Goal: Check status: Check status

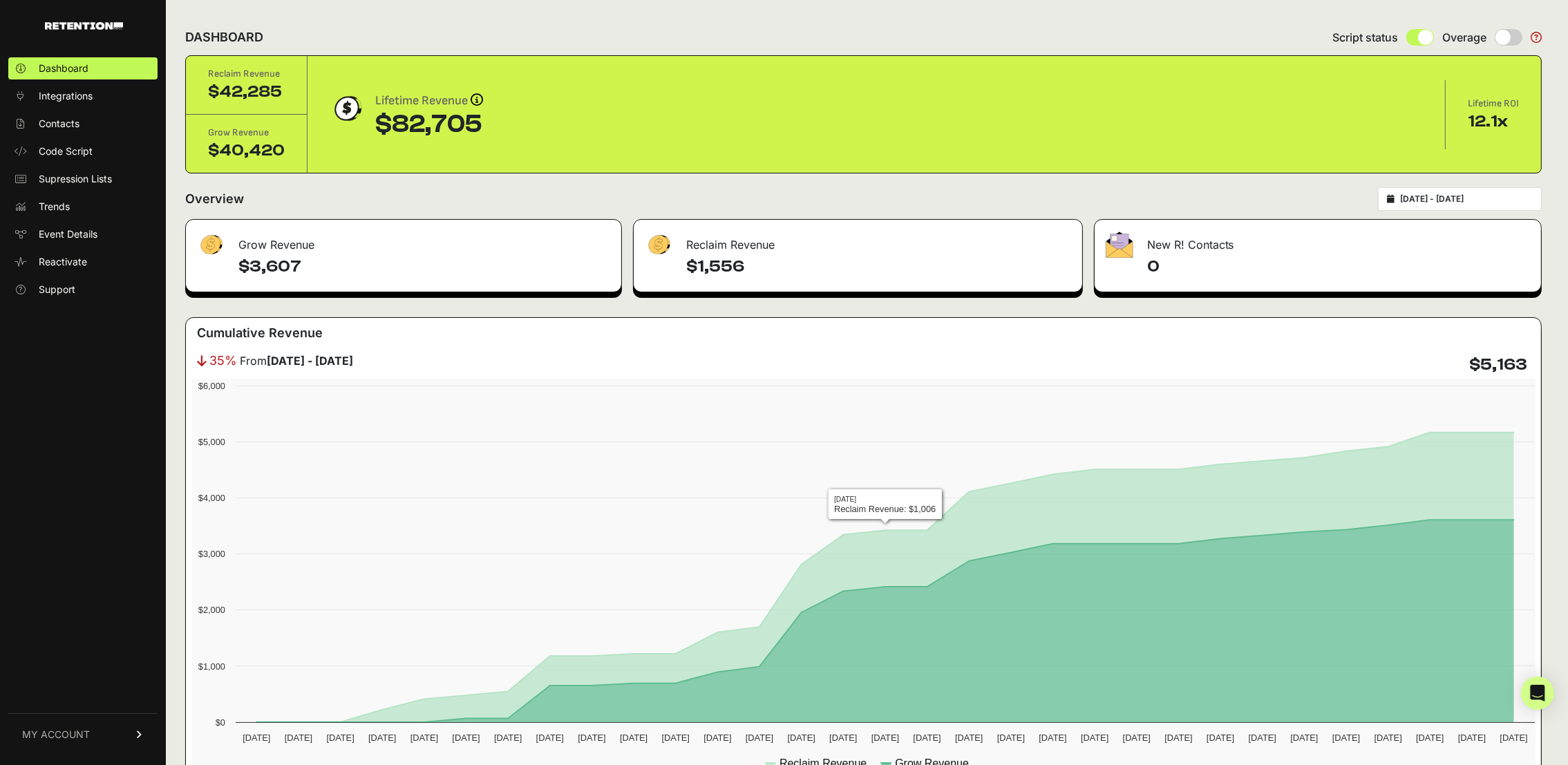
click at [1292, 253] on div "New R! Contacts" at bounding box center [1317, 241] width 446 height 42
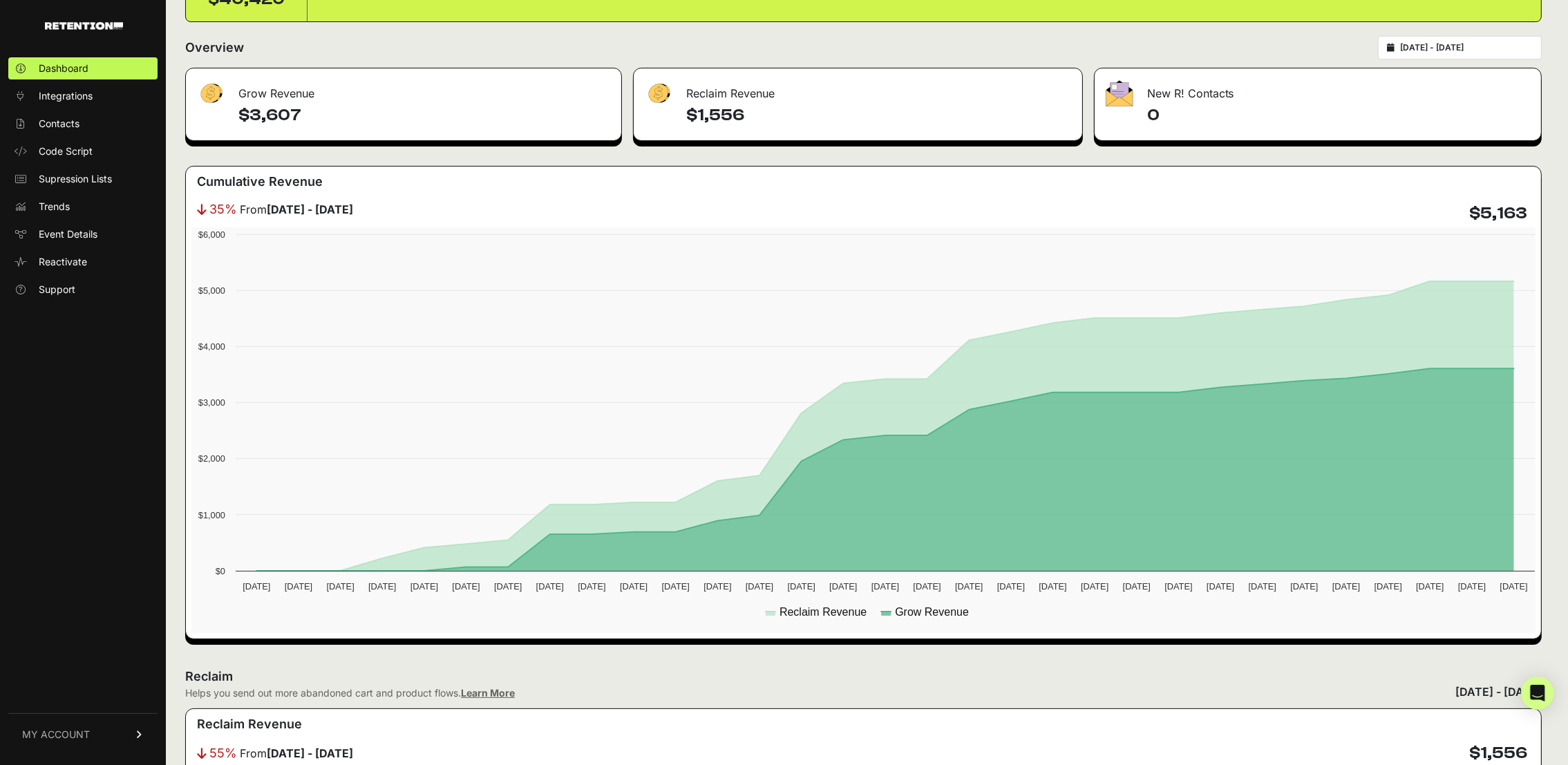
scroll to position [151, 0]
click at [852, 694] on div "Reclaim Helps you send out more abandoned cart and product flows. Learn More Au…" at bounding box center [864, 684] width 1357 height 33
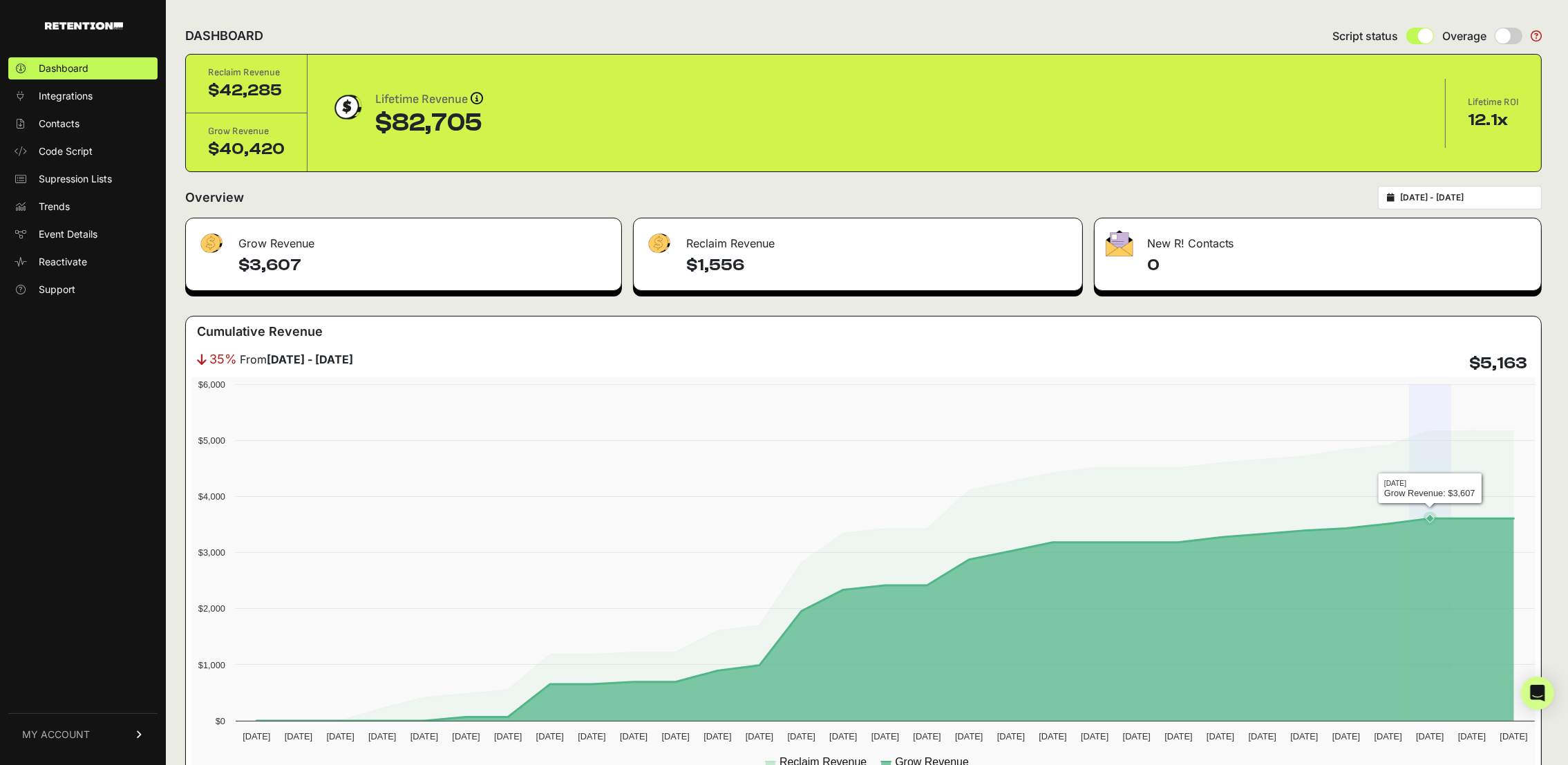
scroll to position [0, 0]
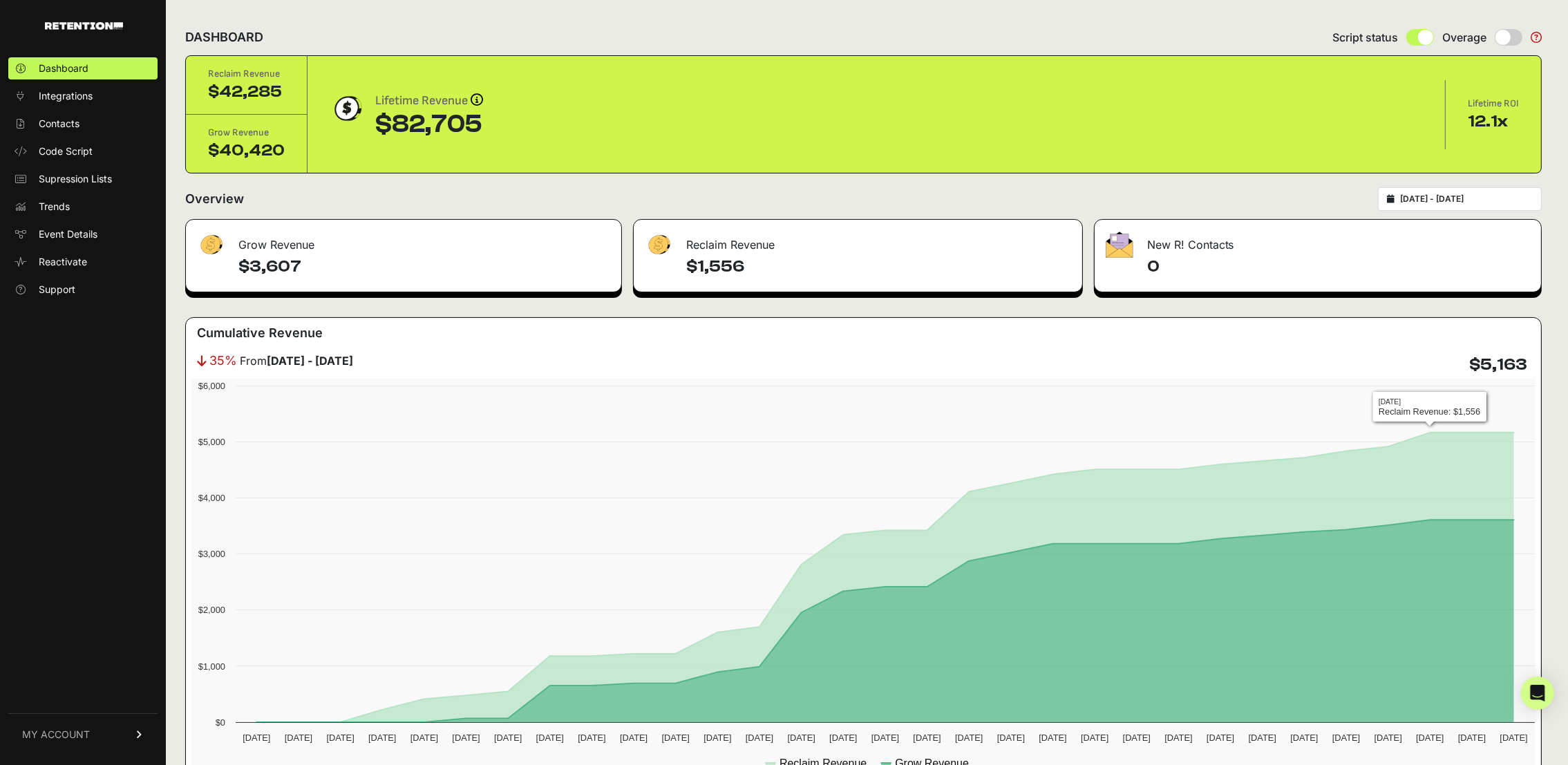
click at [1459, 190] on div "2025-08-25 - 2025-09-24" at bounding box center [1460, 199] width 164 height 24
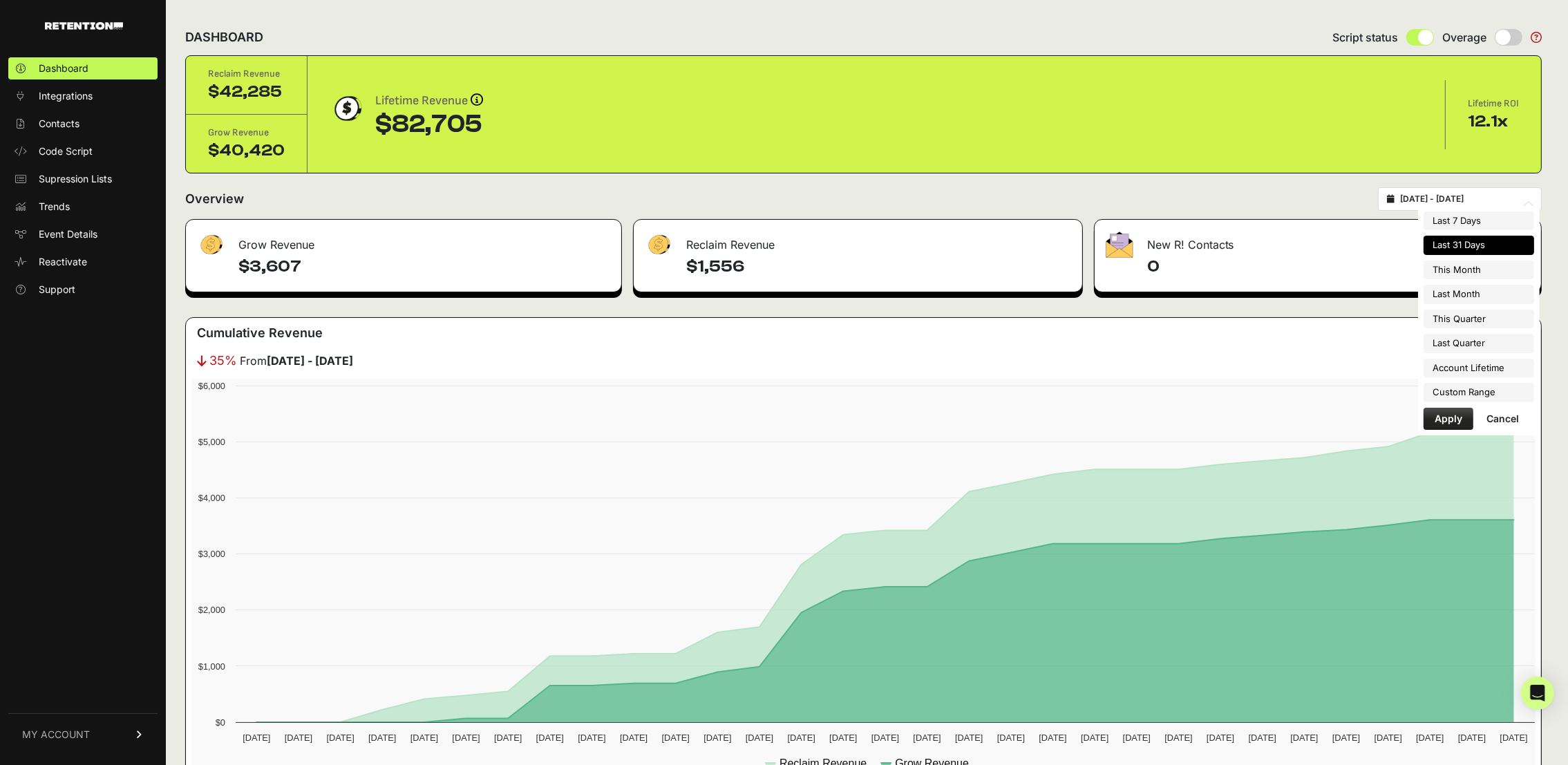
click at [1435, 200] on input "2025-08-25 - 2025-09-24" at bounding box center [1466, 198] width 133 height 11
click at [1492, 299] on li "Last Month" at bounding box center [1479, 294] width 111 height 19
type input "[DATE] - [DATE]"
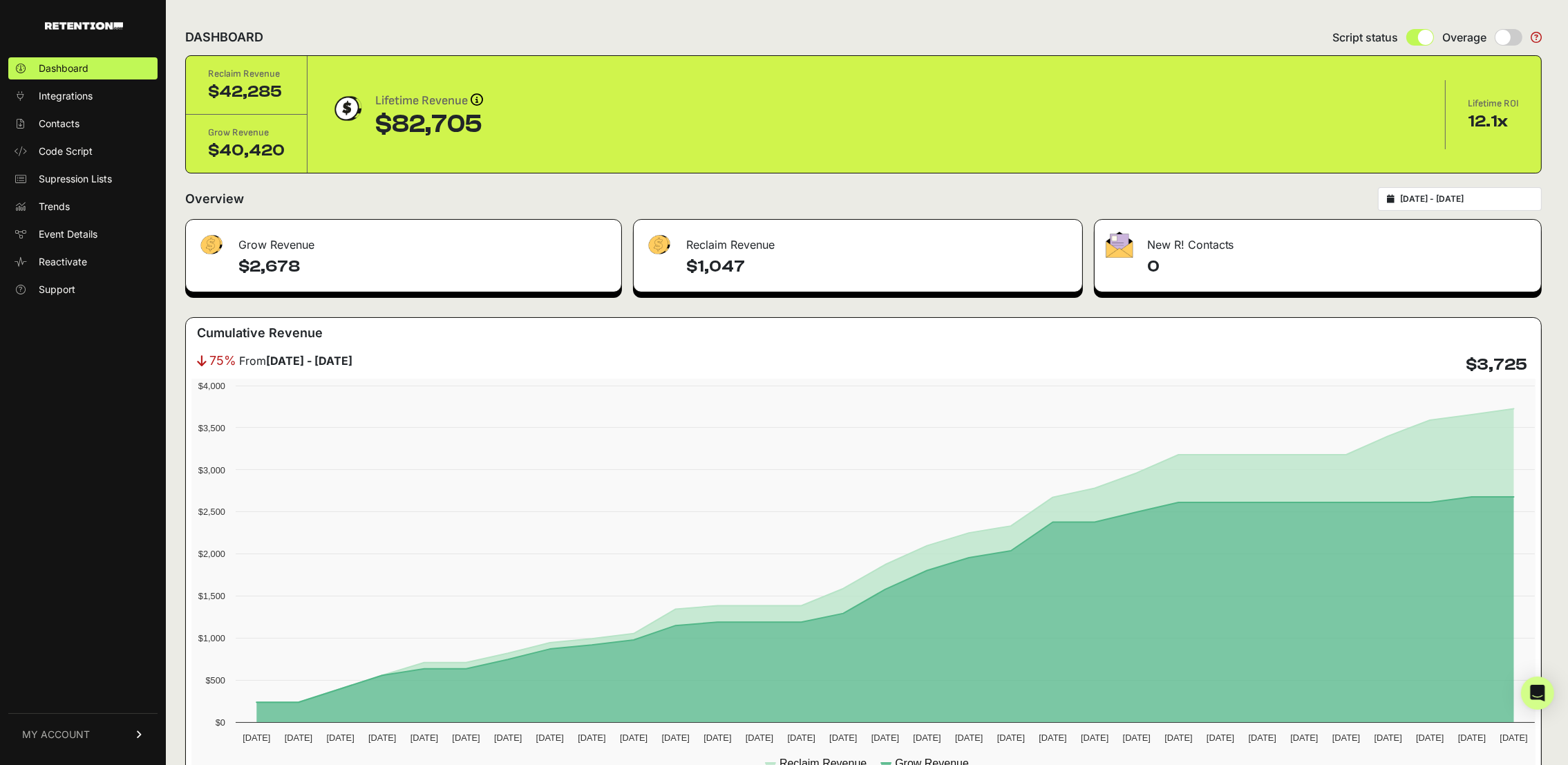
click at [1498, 190] on div "[DATE] - [DATE]" at bounding box center [1460, 199] width 164 height 24
click at [1490, 198] on input "[DATE] - [DATE]" at bounding box center [1466, 198] width 133 height 11
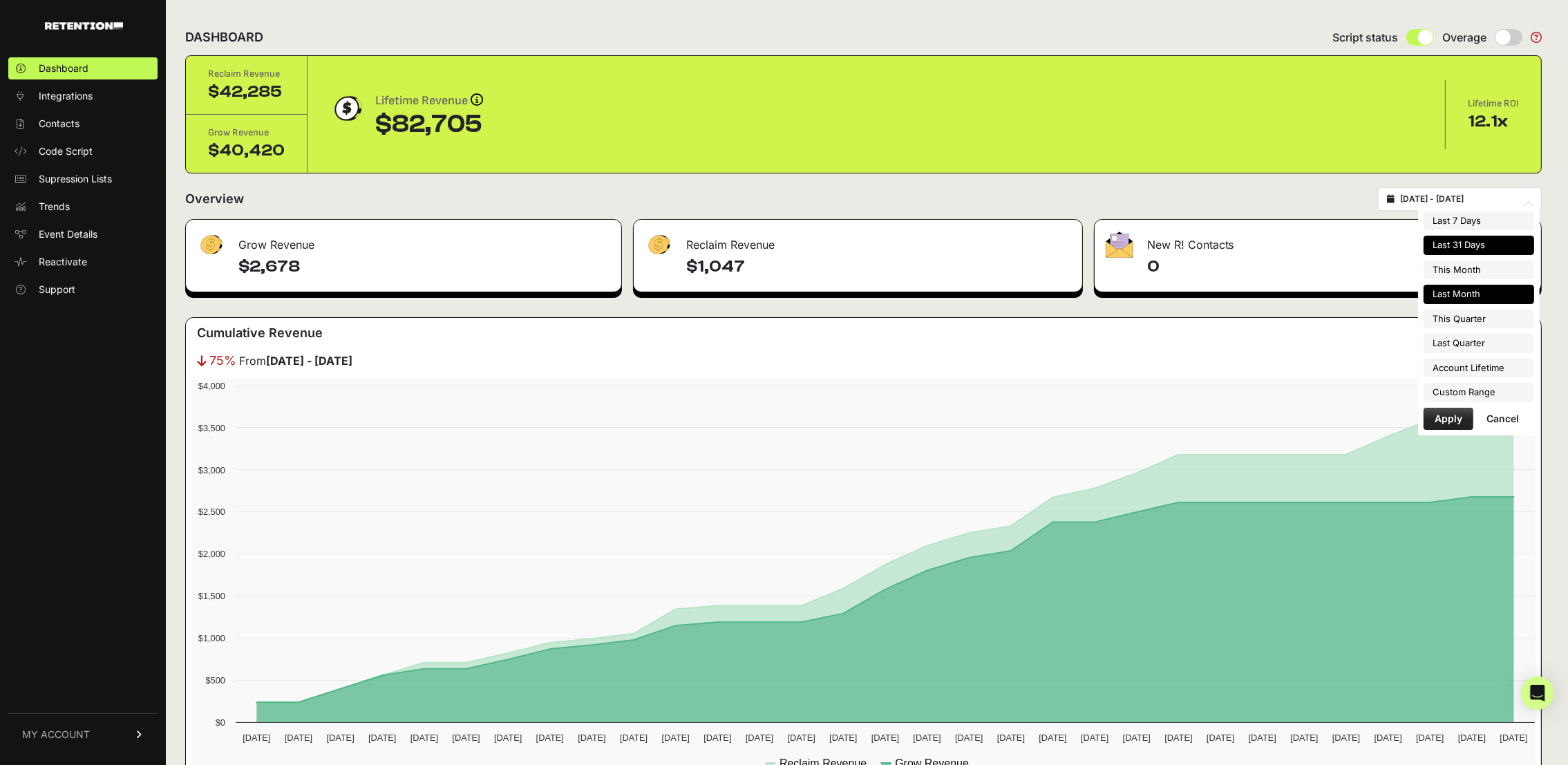
click at [1480, 244] on li "Last 31 Days" at bounding box center [1479, 245] width 111 height 19
type input "[DATE] - [DATE]"
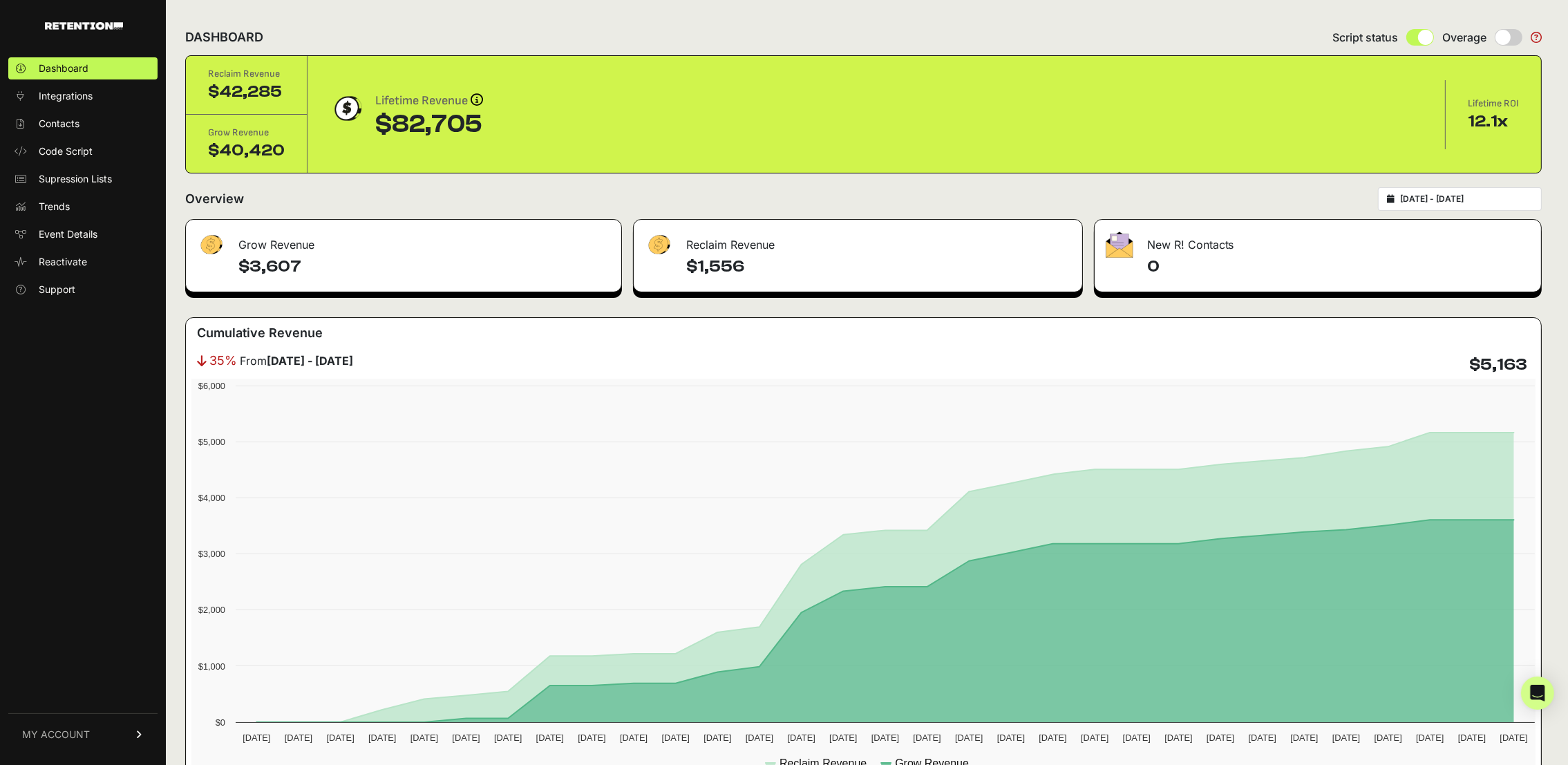
click at [1511, 200] on input "[DATE] - [DATE]" at bounding box center [1466, 198] width 133 height 11
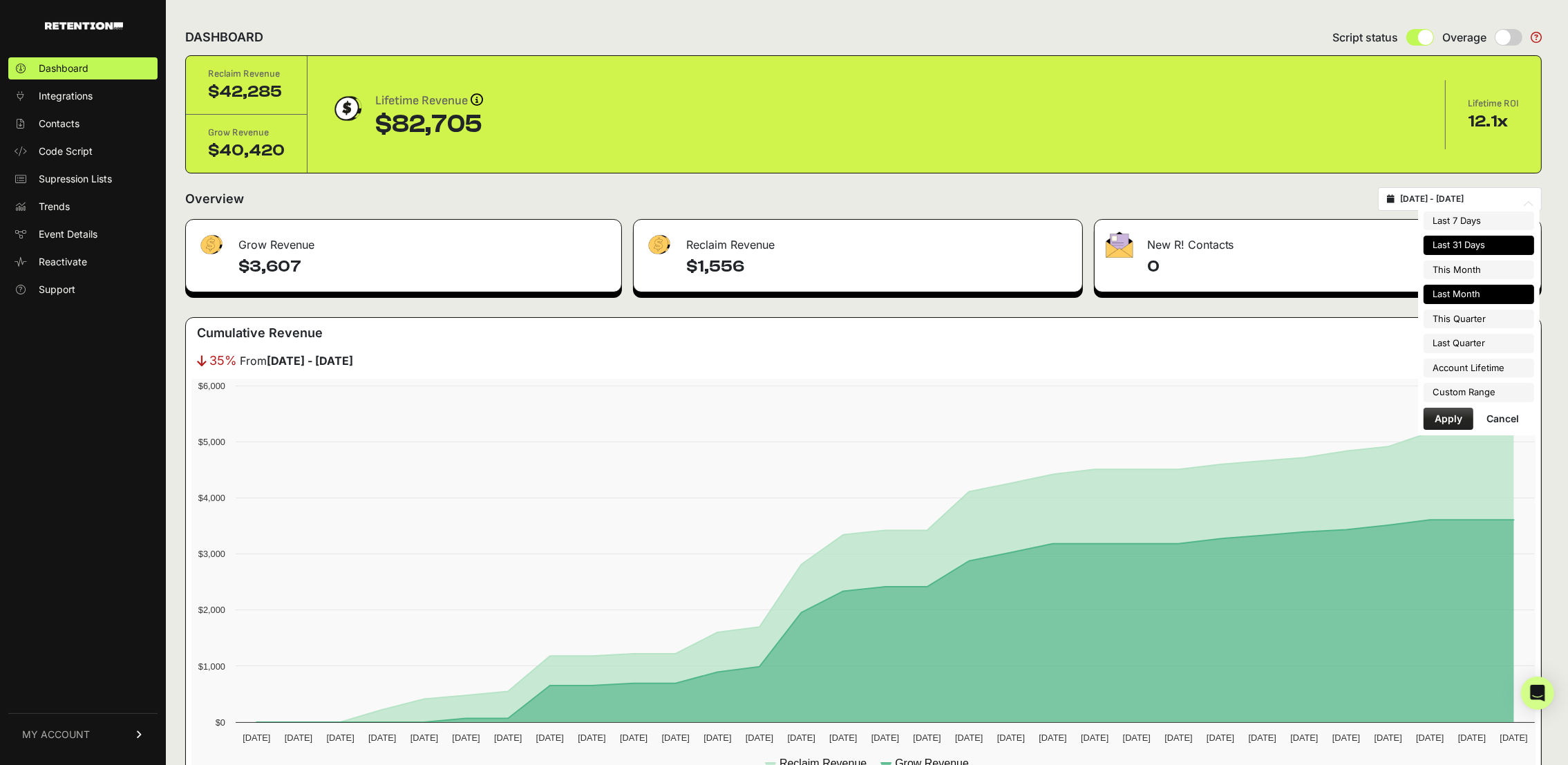
click at [1490, 289] on li "Last Month" at bounding box center [1479, 294] width 111 height 19
type input "[DATE] - [DATE]"
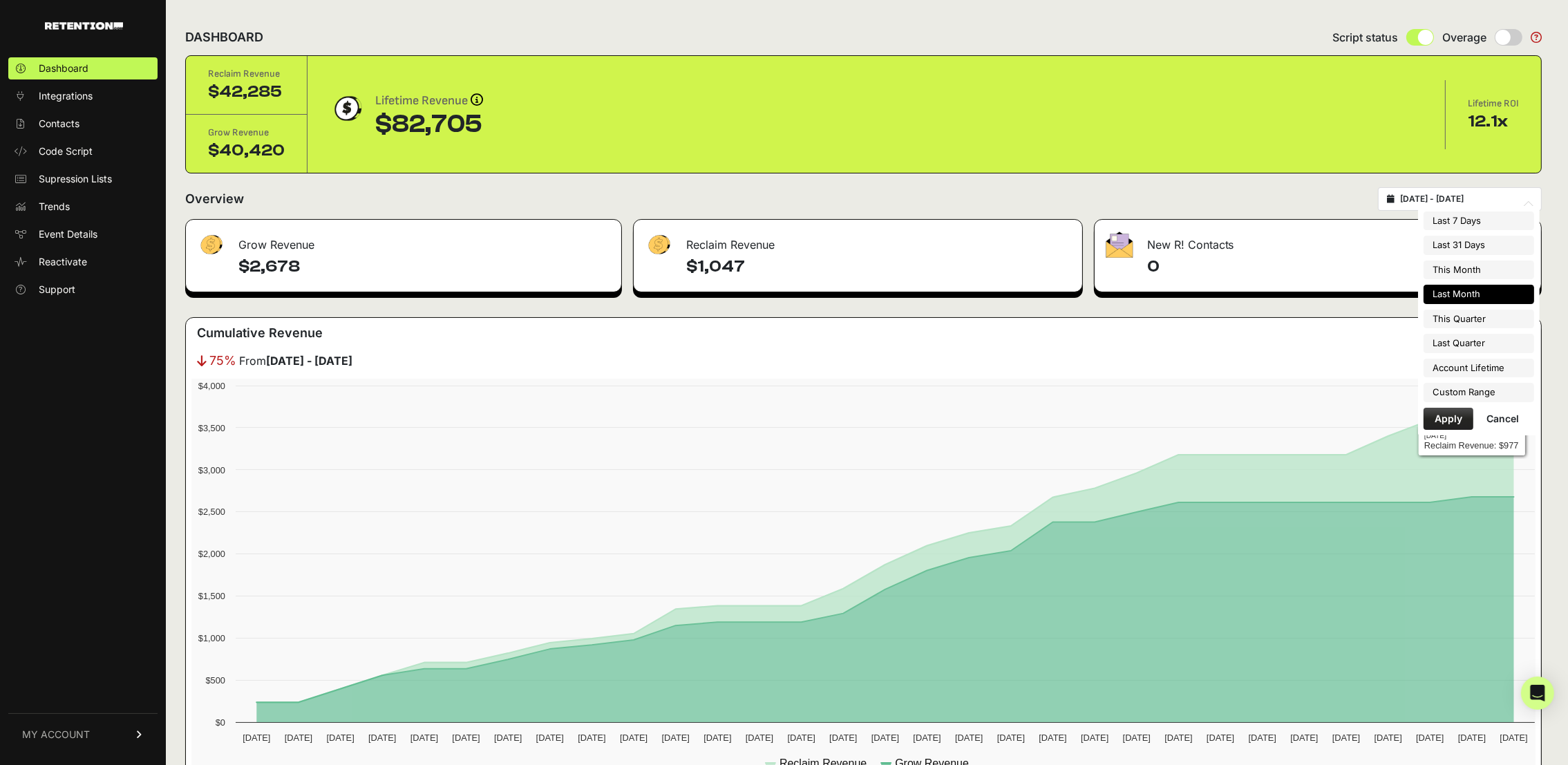
click at [1462, 196] on input "[DATE] - [DATE]" at bounding box center [1466, 198] width 133 height 11
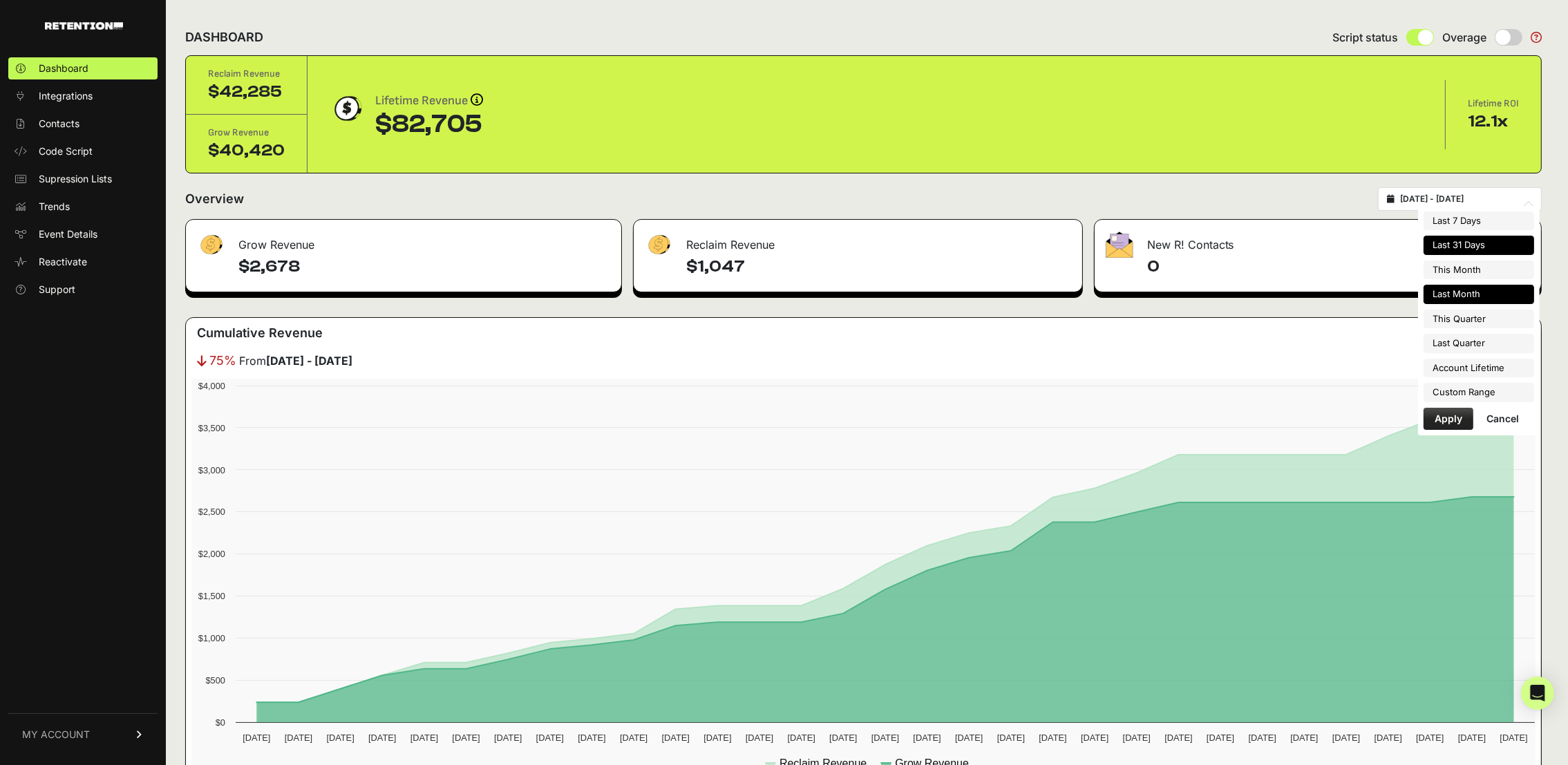
click at [1491, 244] on li "Last 31 Days" at bounding box center [1479, 245] width 111 height 19
type input "[DATE] - [DATE]"
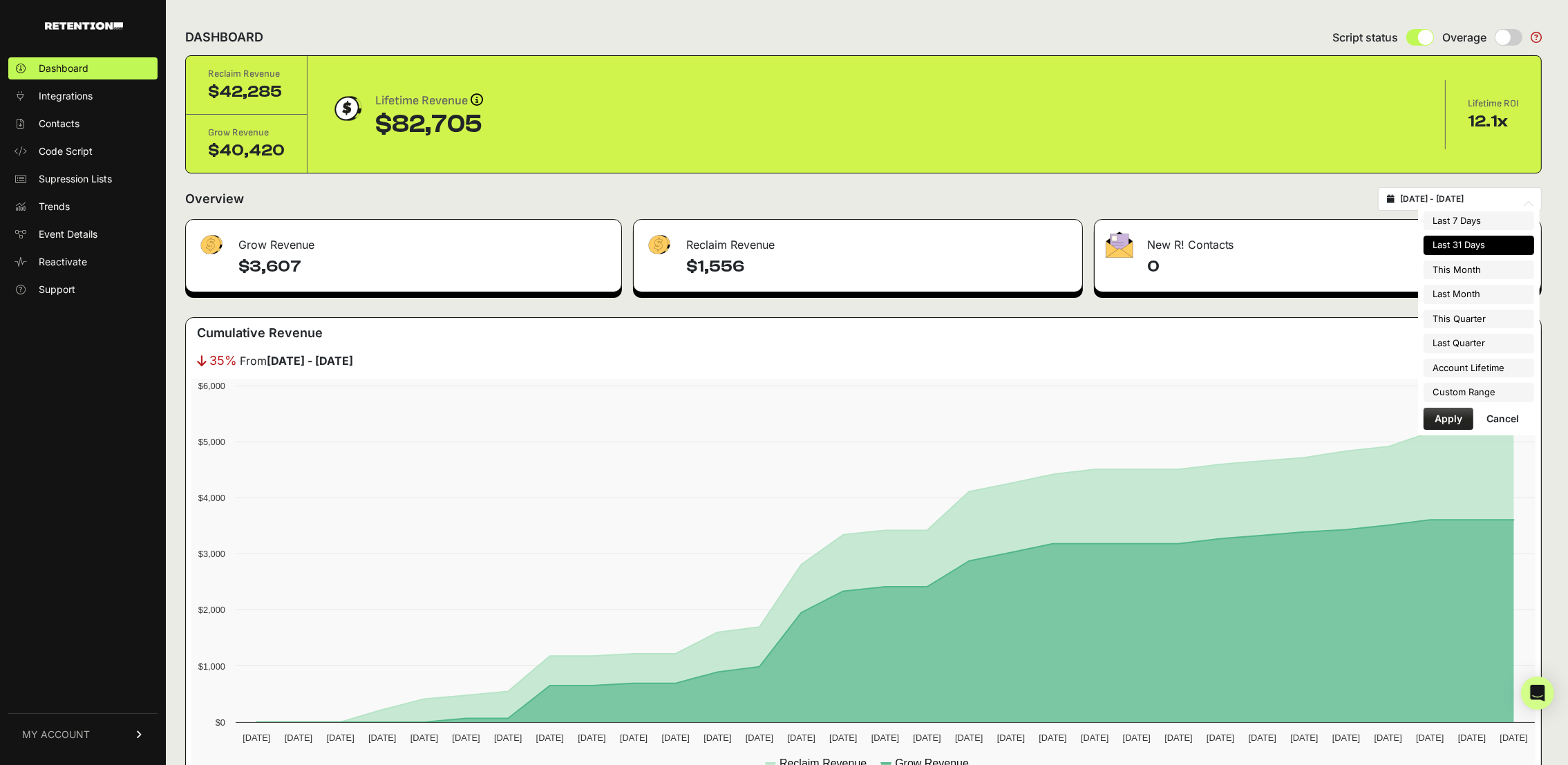
click at [1472, 196] on input "2025-08-25 - 2025-09-24" at bounding box center [1466, 198] width 133 height 11
click at [1489, 297] on li "Last Month" at bounding box center [1479, 294] width 111 height 19
type input "[DATE] - [DATE]"
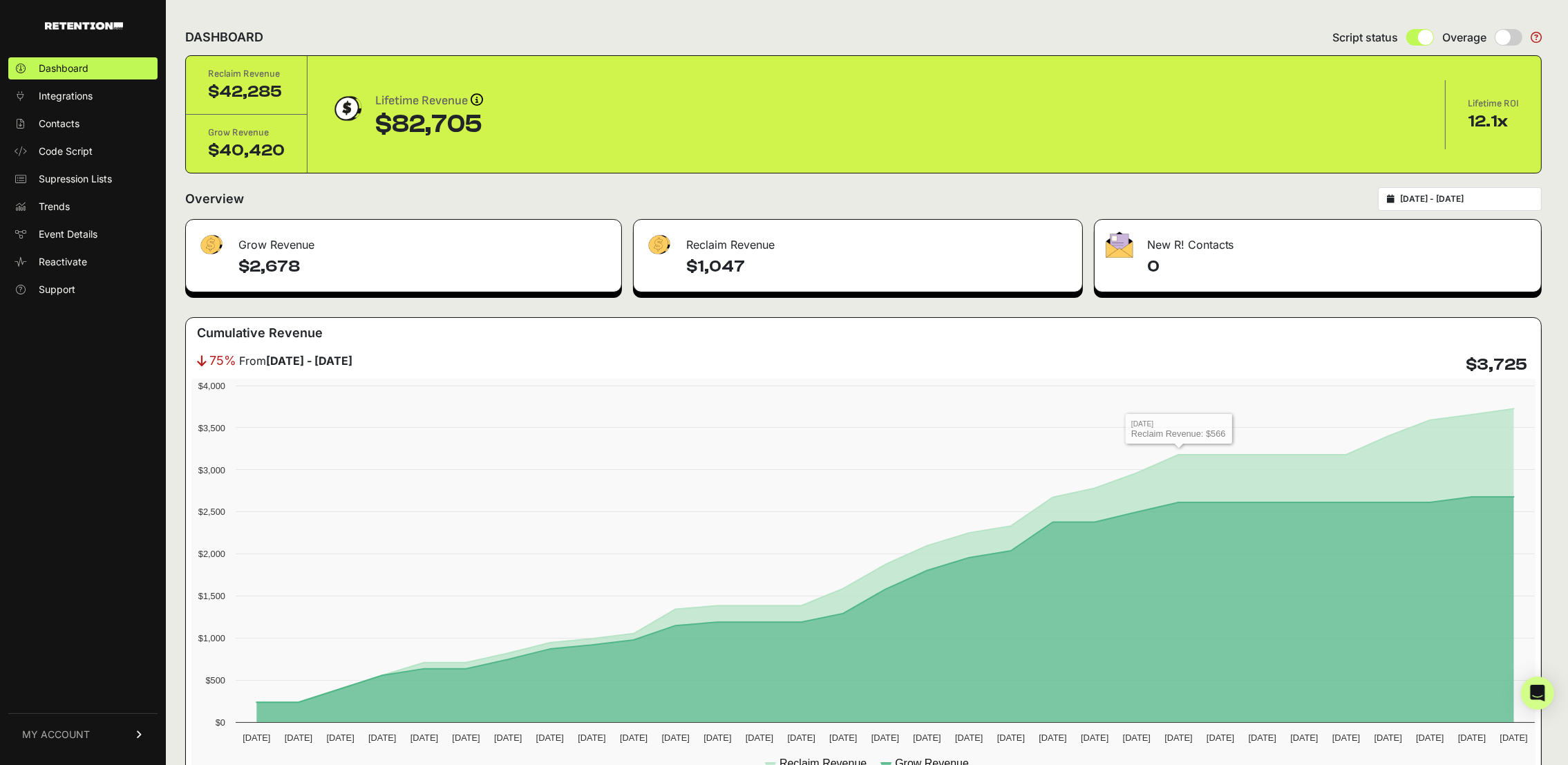
click at [1462, 187] on div "[DATE] - [DATE]" at bounding box center [1460, 199] width 164 height 24
click at [1467, 198] on input "[DATE] - [DATE]" at bounding box center [1466, 198] width 133 height 11
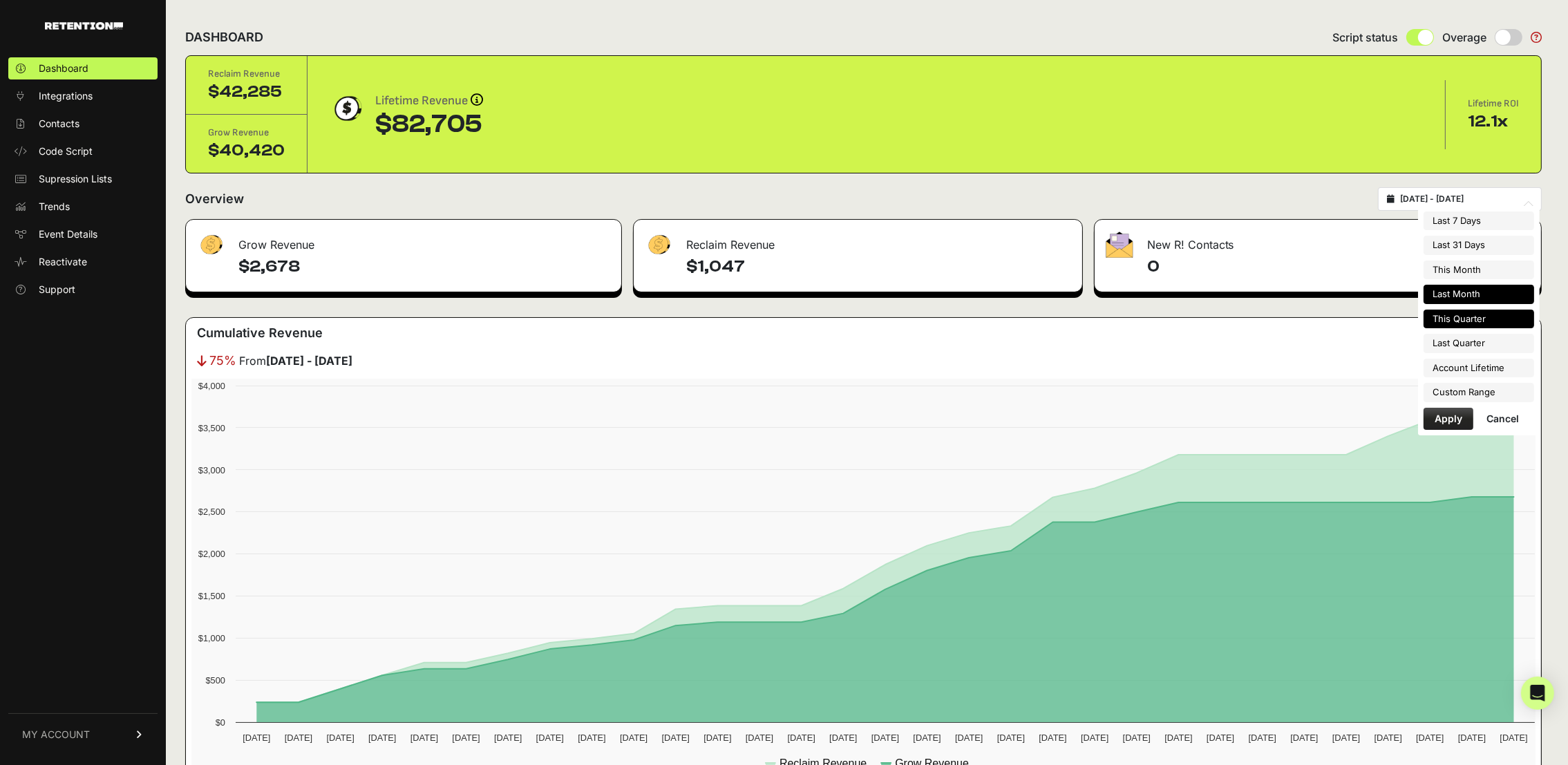
click at [1471, 322] on li "This Quarter" at bounding box center [1479, 319] width 111 height 19
type input "2025-07-01 - 2025-09-30"
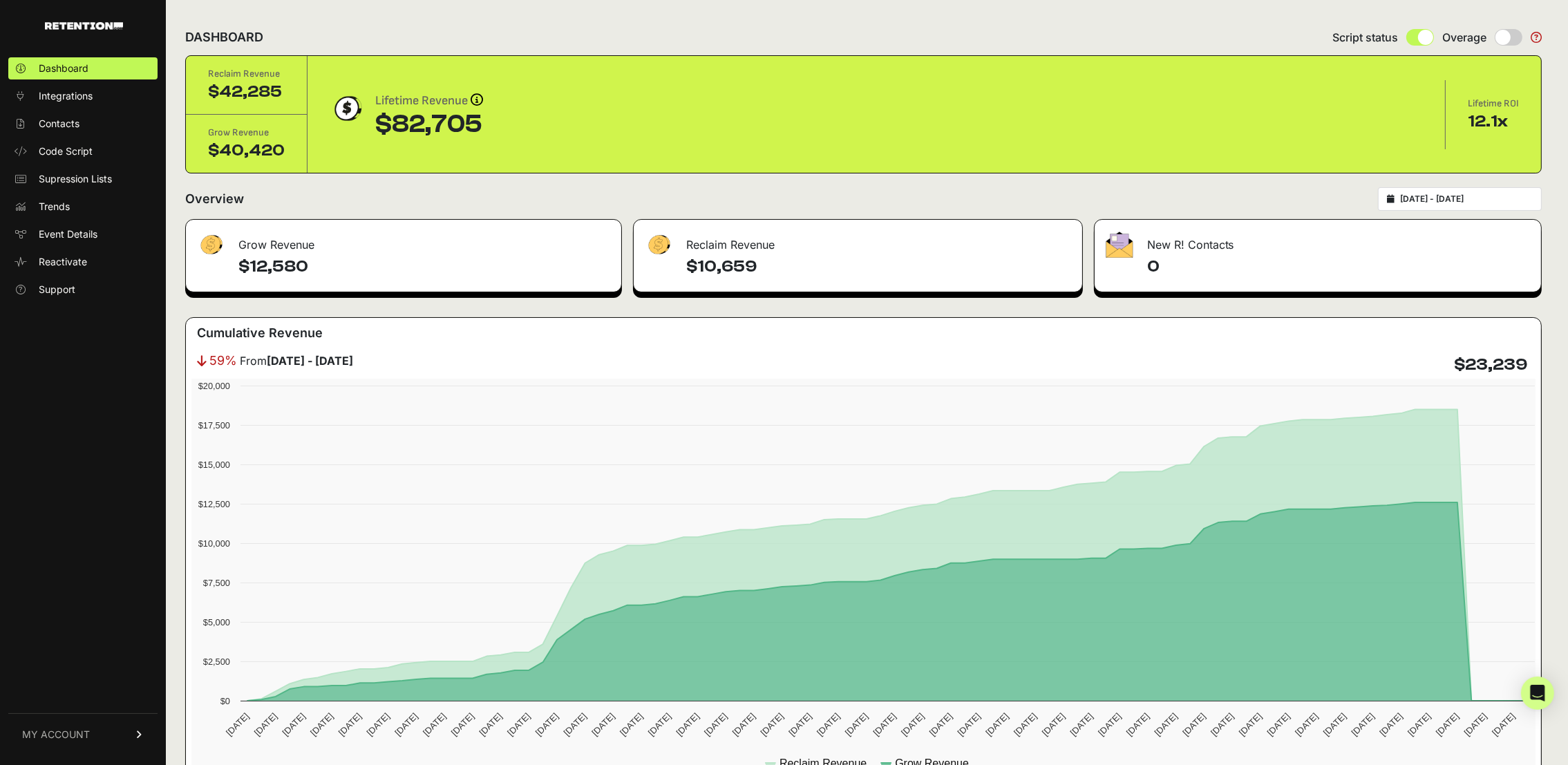
type input "[DATE]"
click at [1444, 195] on input "2025-07-01 - 2025-09-30" at bounding box center [1466, 198] width 133 height 11
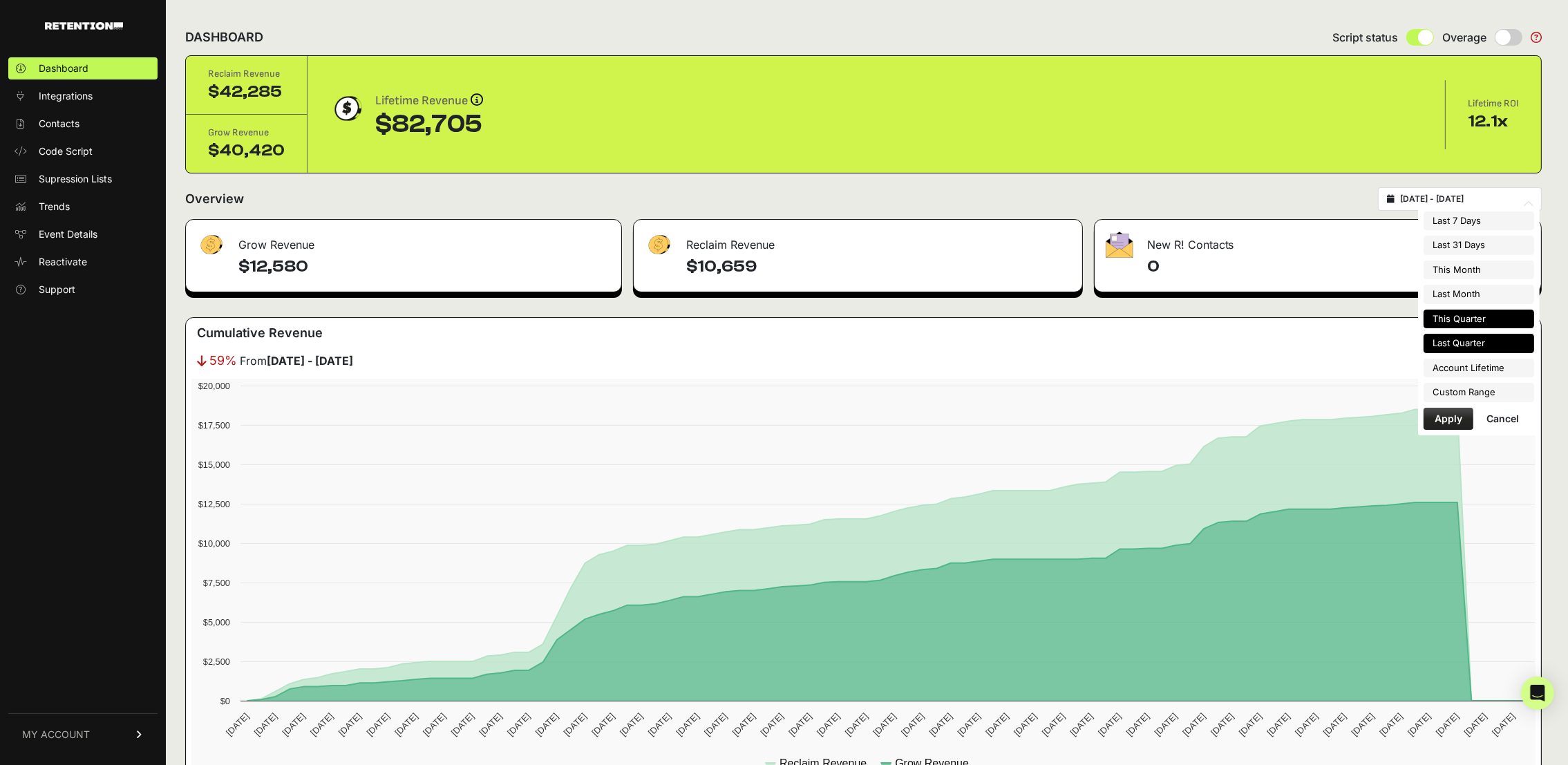
type input "[DATE]"
type input "2025-07-01"
type input "[DATE]"
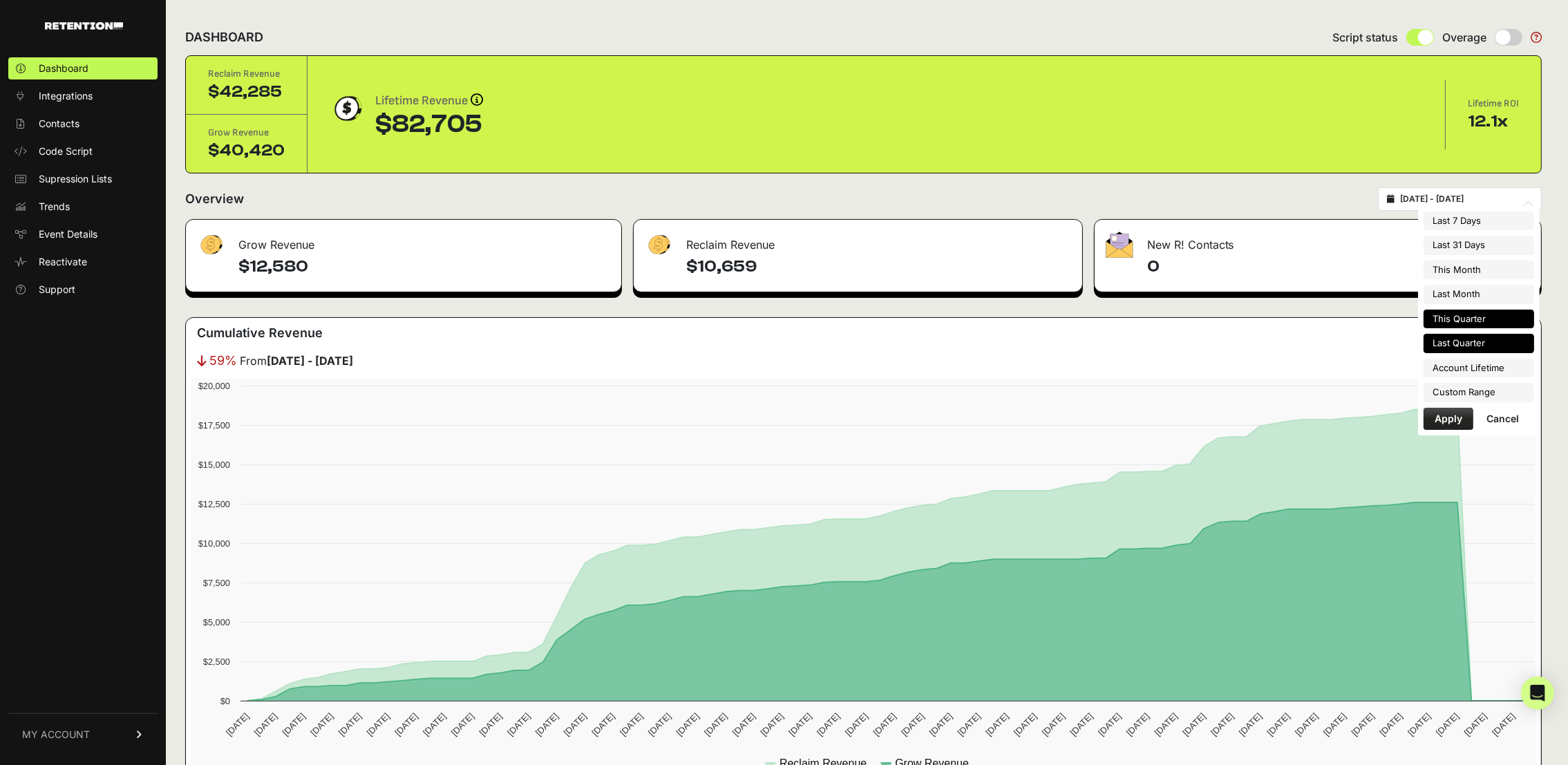
type input "[DATE]"
type input "2025-07-01"
type input "[DATE]"
type input "2025-04-01"
type input "2025-06-30"
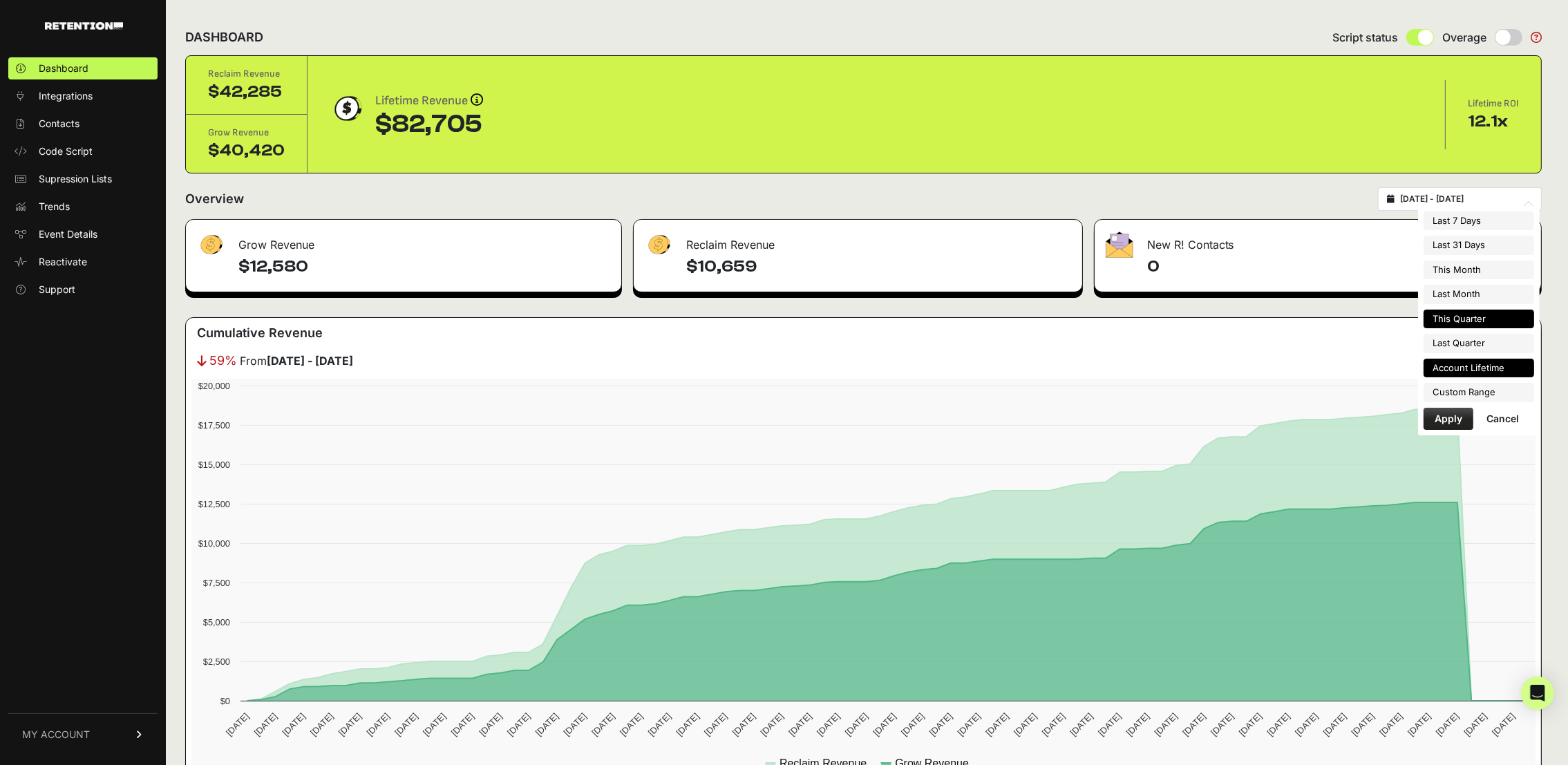
type input "2025-07-01"
type input "[DATE]"
type input "2025-03-05"
type input "[DATE]"
type input "2025-07-01"
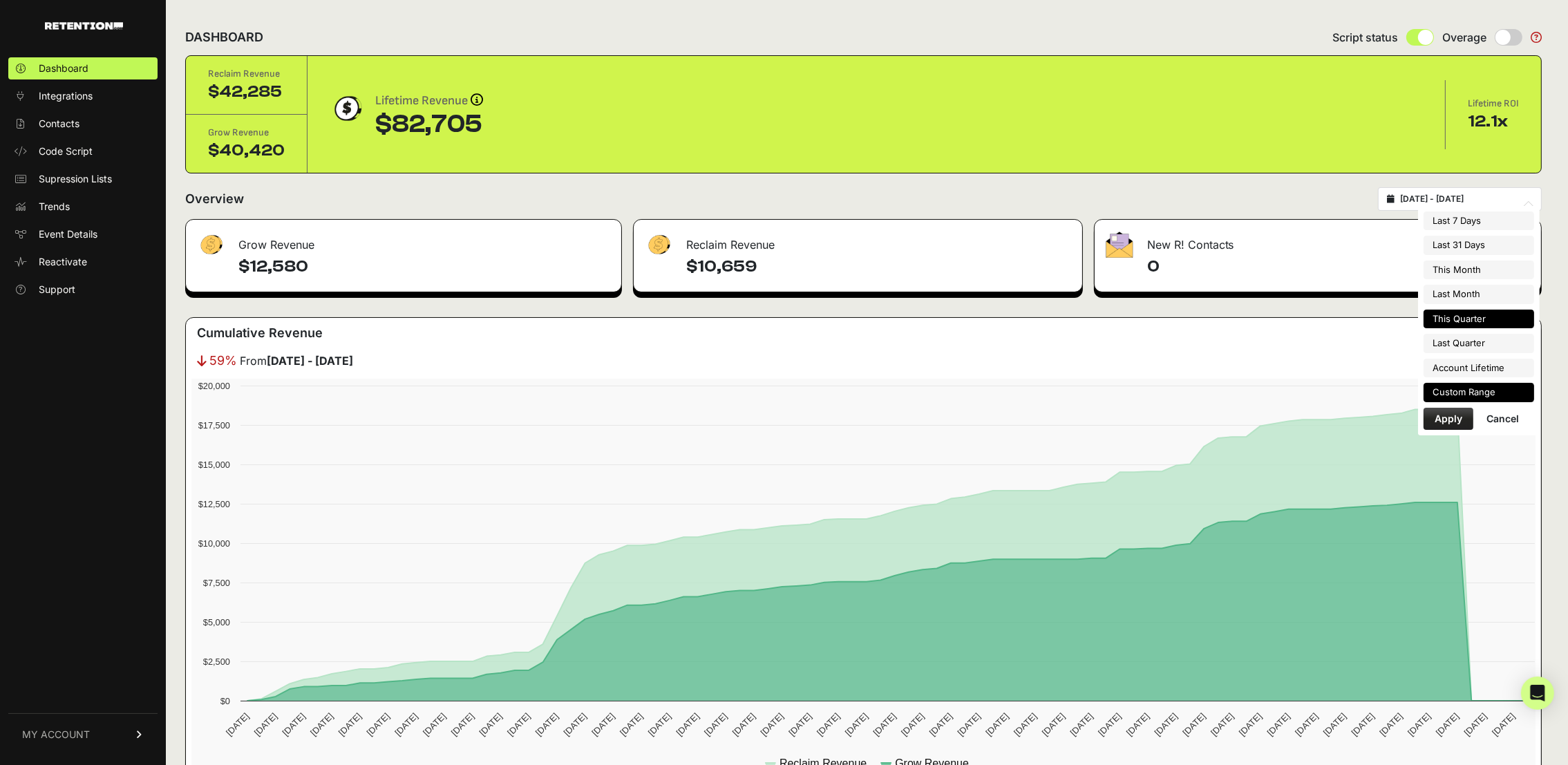
type input "[DATE]"
click at [1489, 390] on li "Custom Range" at bounding box center [1479, 392] width 111 height 19
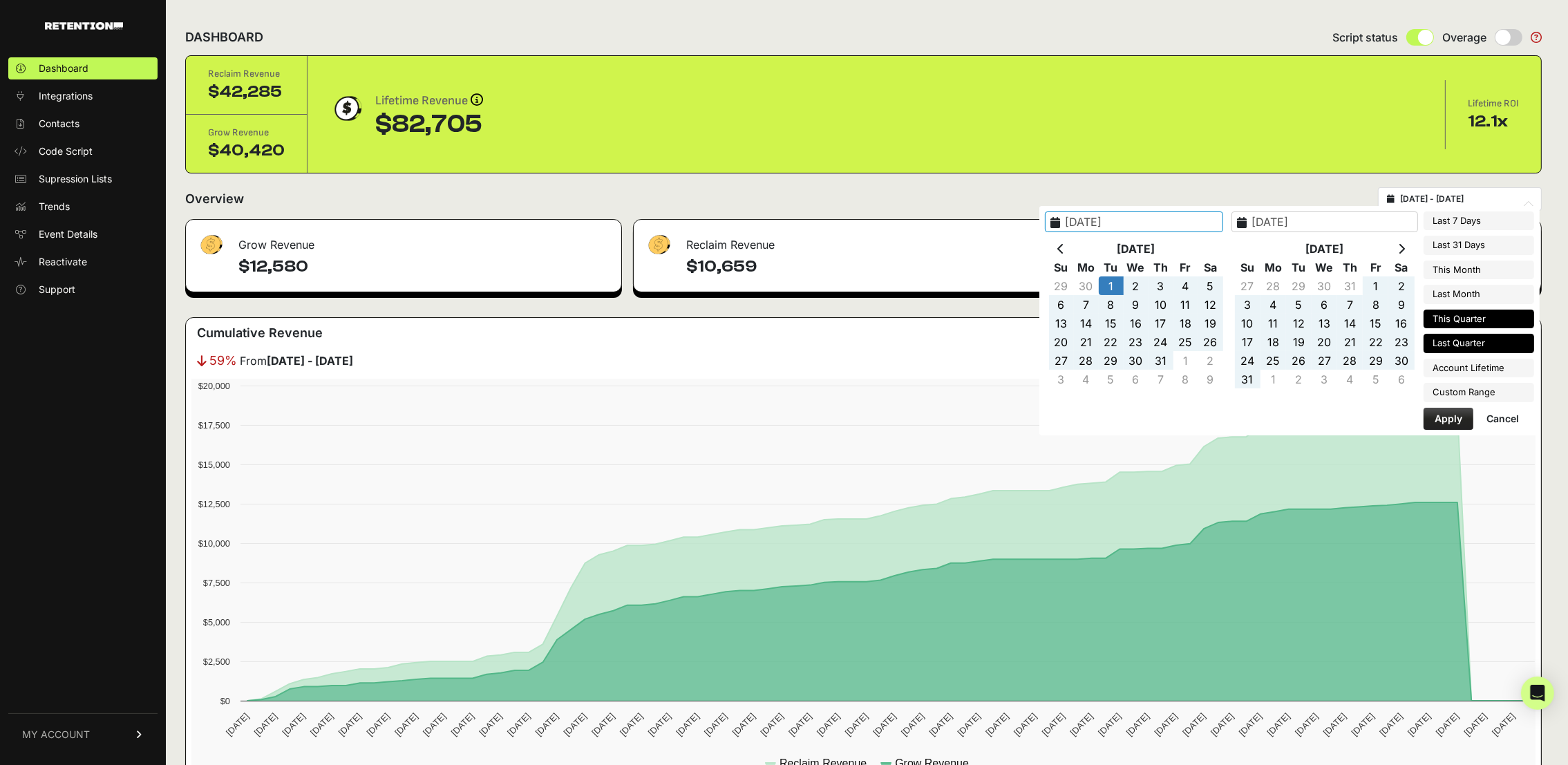
type input "2025-03-05"
type input "[DATE]"
type input "2025-04-01"
type input "2025-06-30"
type input "2025-07-01"
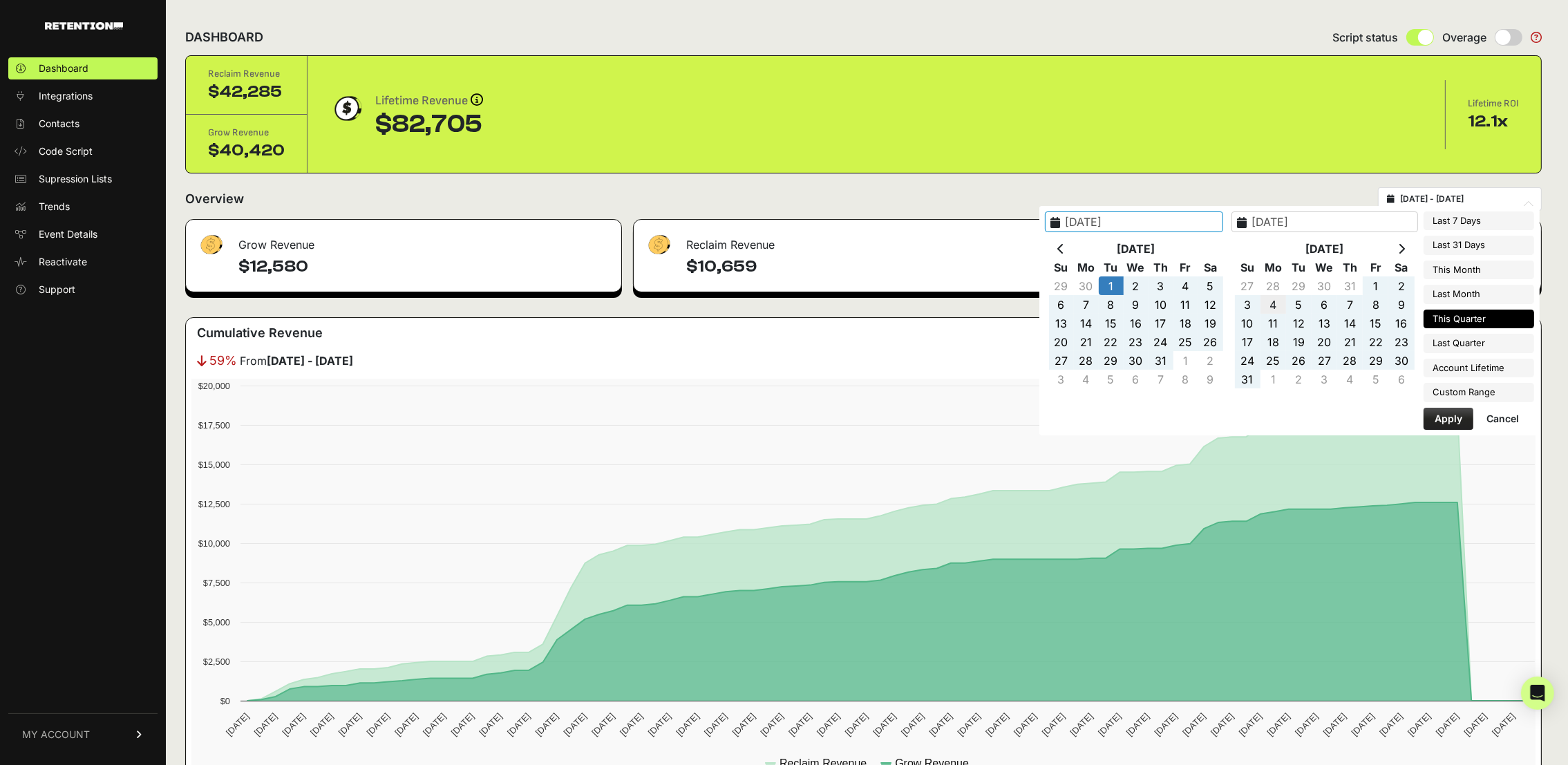
type input "[DATE]"
type input "2025-07-01"
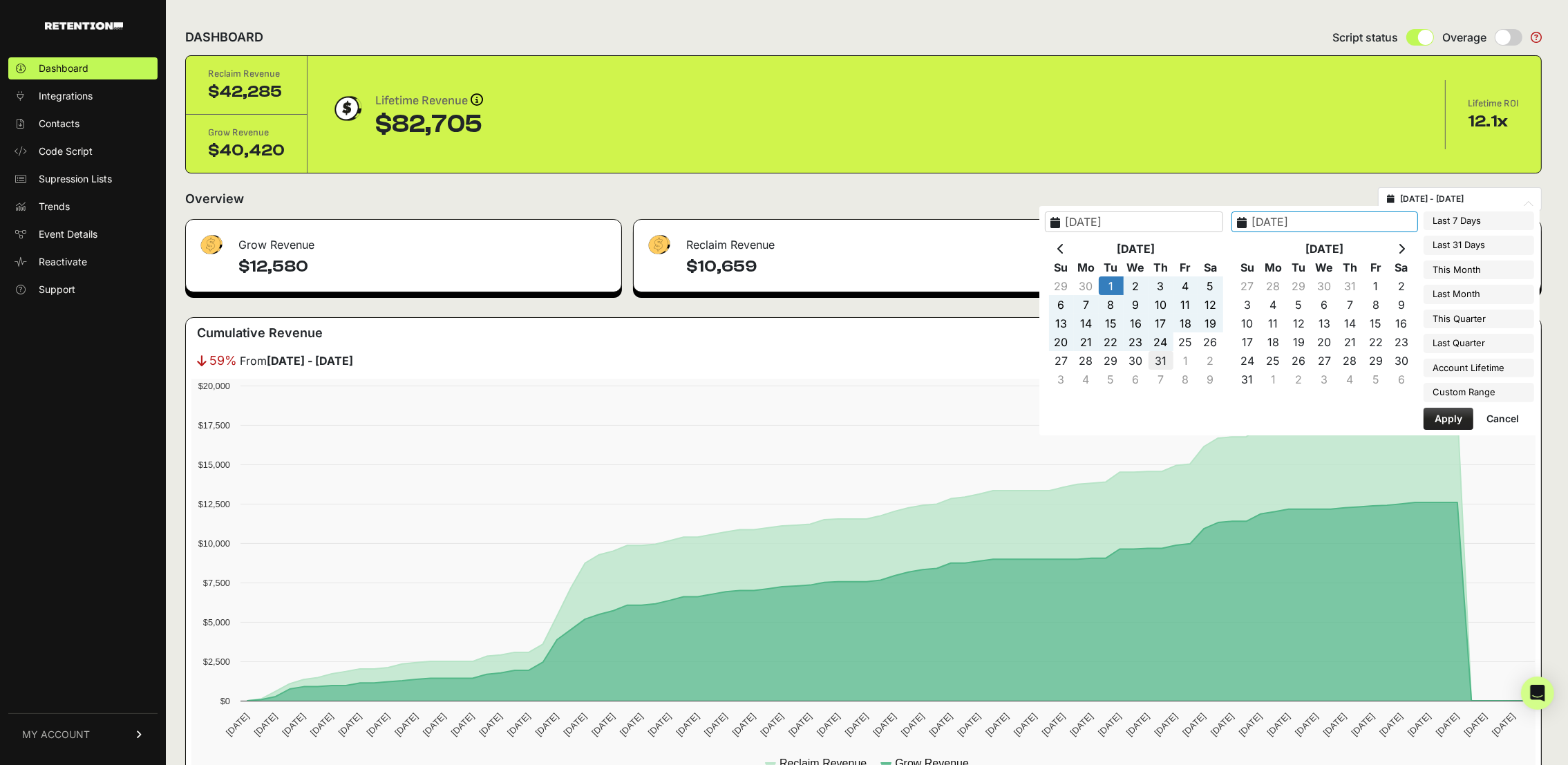
type input "2025-07-31"
type input "2025-07-01"
click at [1449, 418] on button "Apply" at bounding box center [1448, 418] width 50 height 22
type input "2025-07-01 - 2025-07-31"
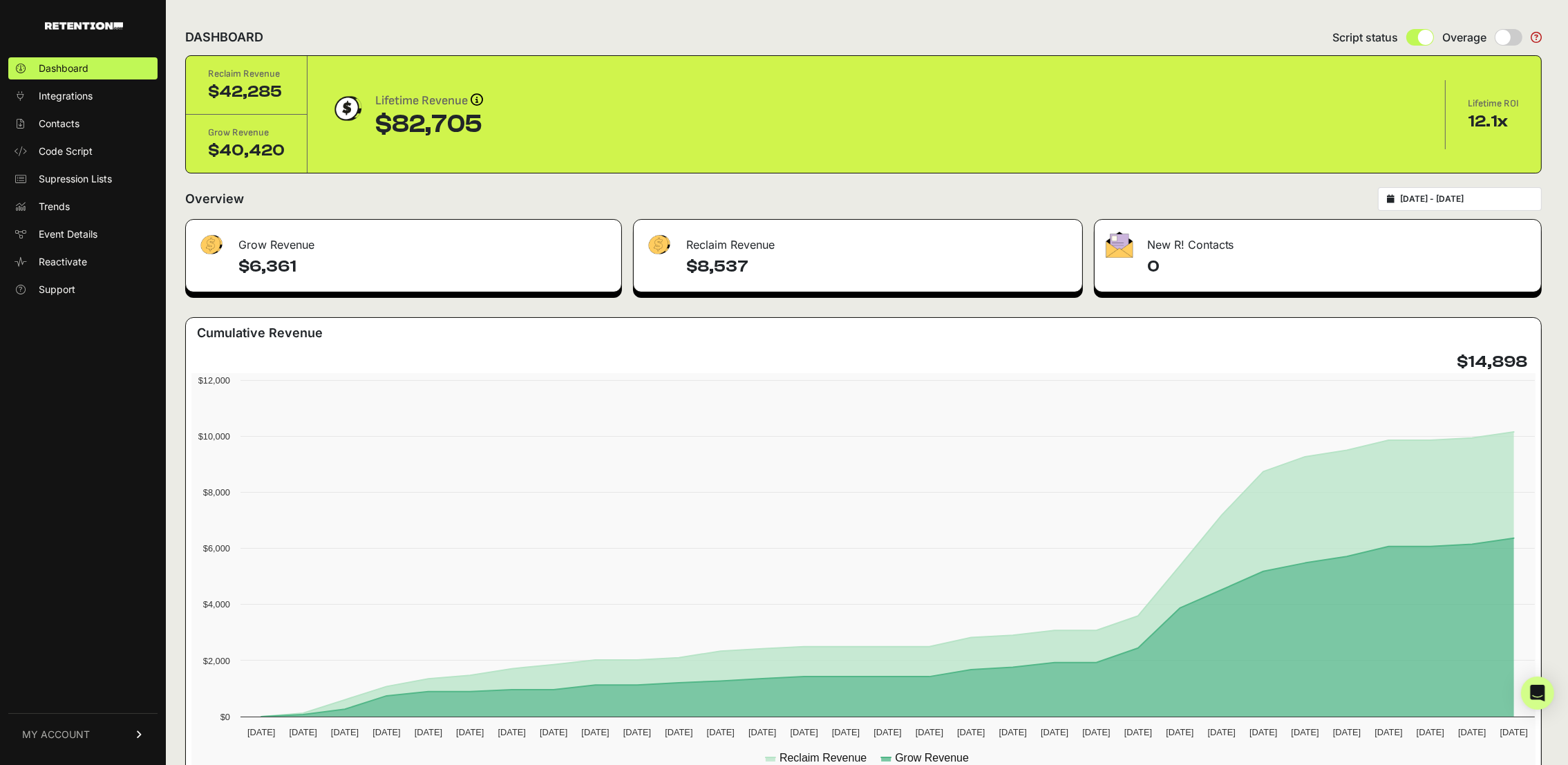
type input "[DATE]"
click at [1471, 195] on input "[DATE] - [DATE]" at bounding box center [1466, 198] width 133 height 11
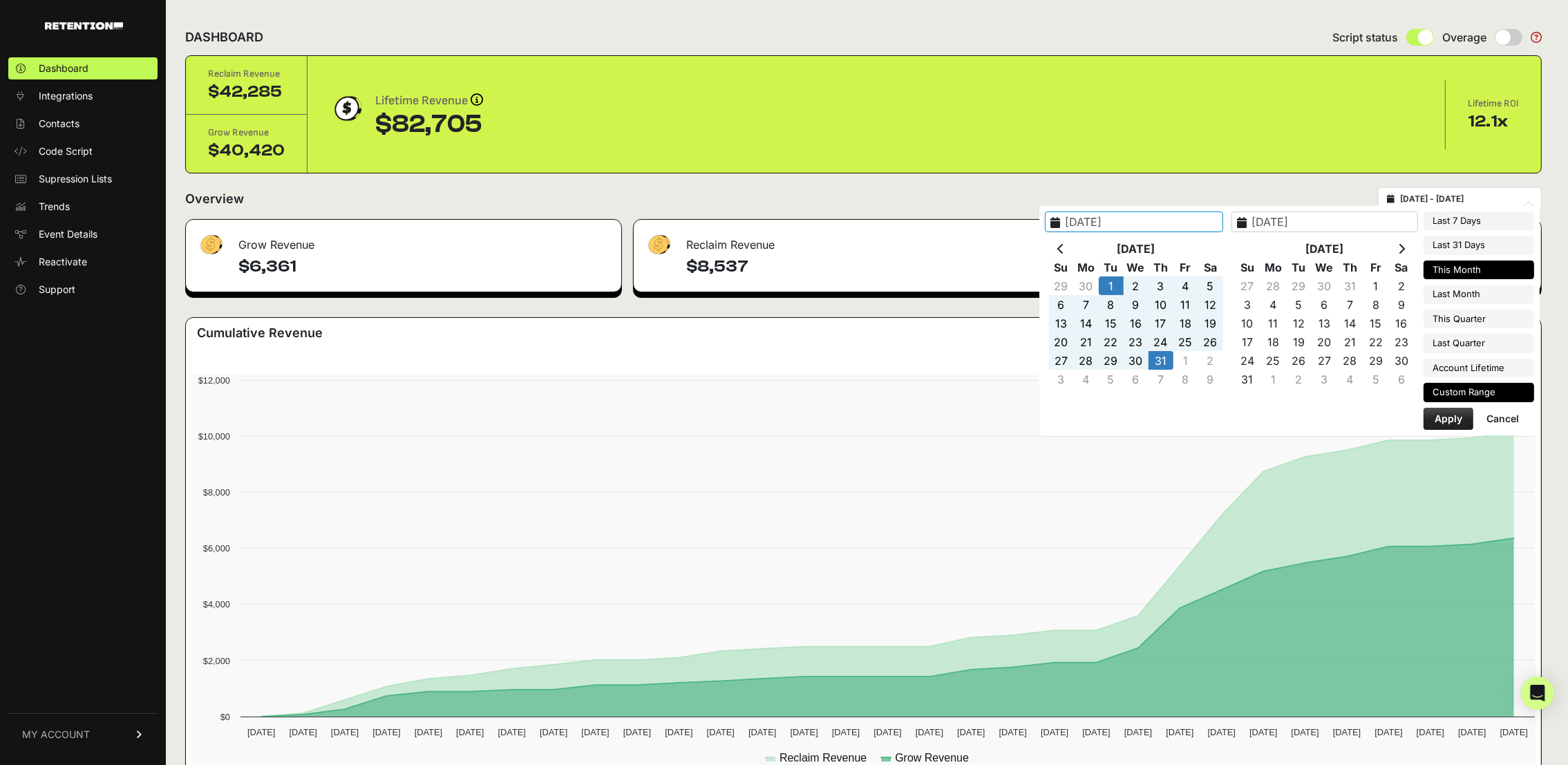
type input "[DATE]"
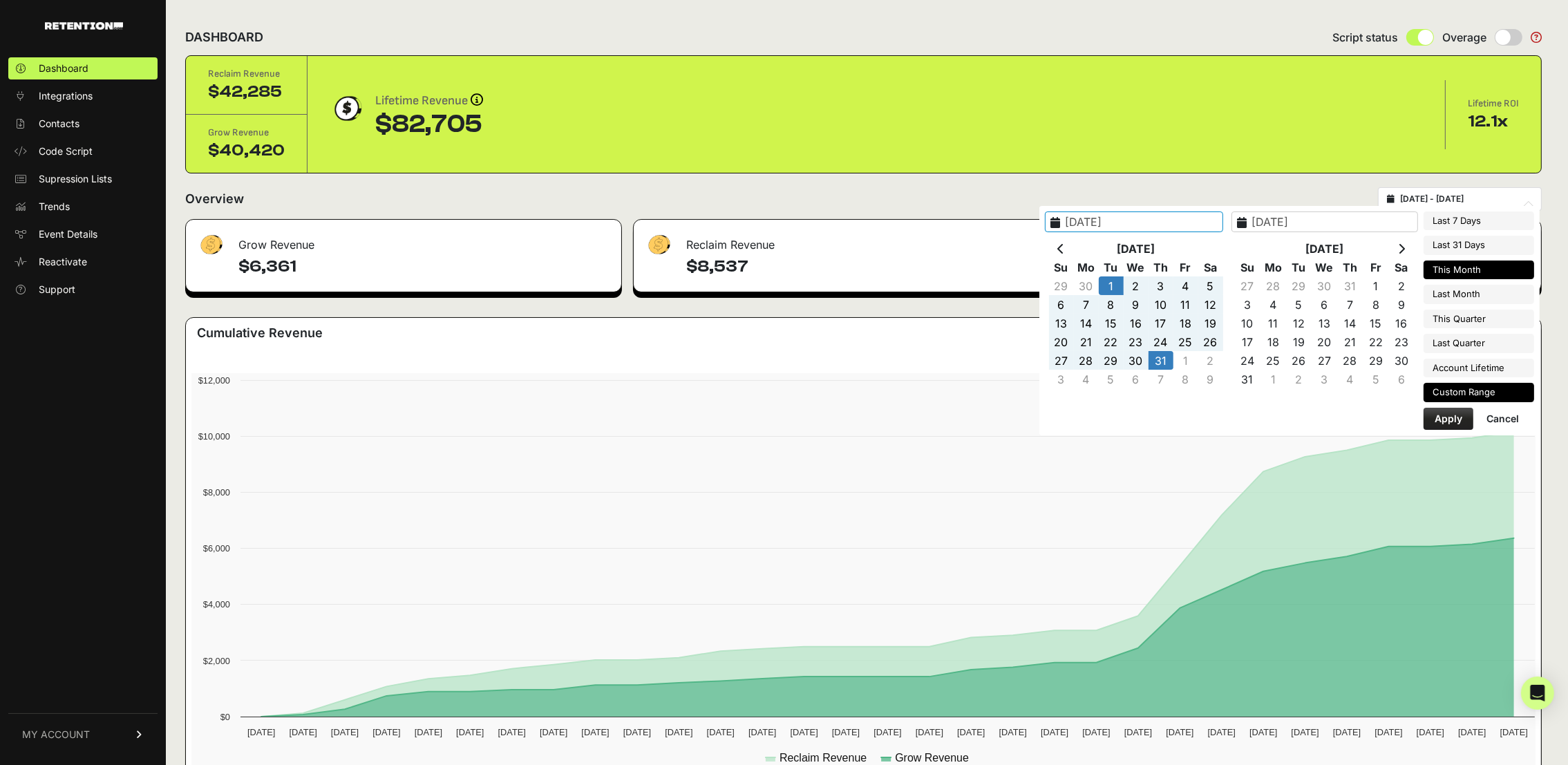
type input "[DATE]"
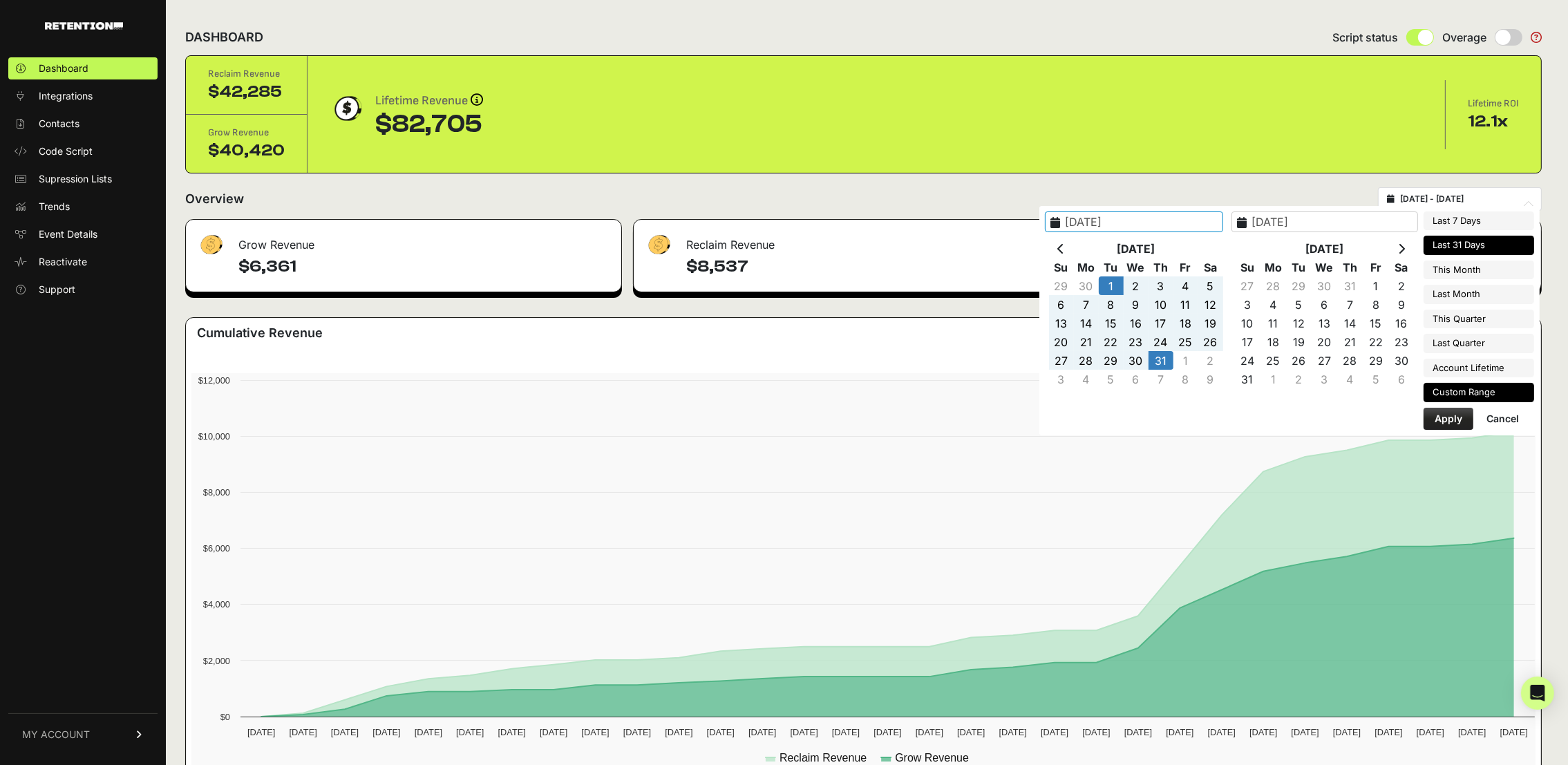
type input "[DATE]"
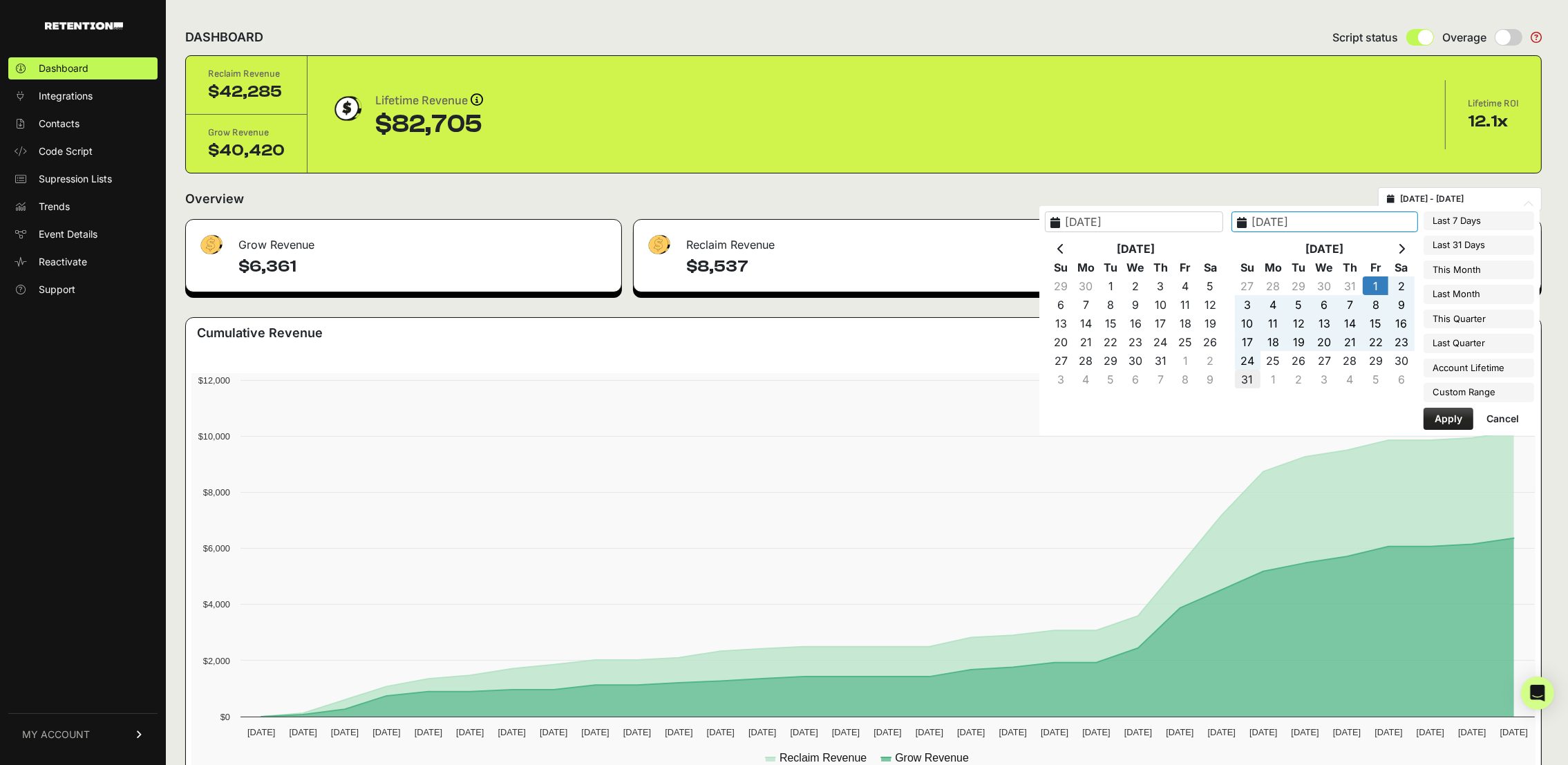
type input "[DATE]"
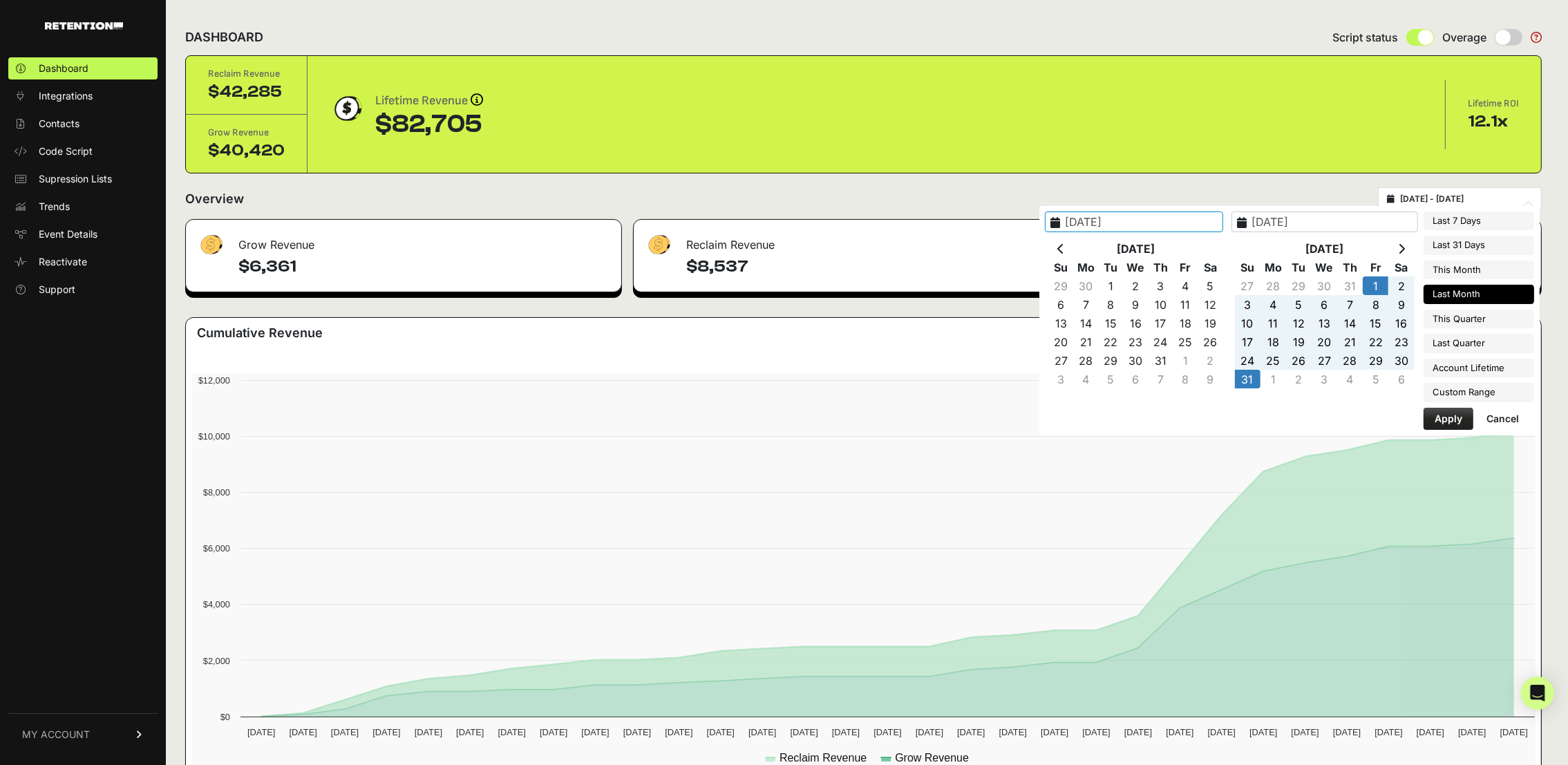
click at [1434, 422] on button "Apply" at bounding box center [1448, 418] width 50 height 22
type input "[DATE] - [DATE]"
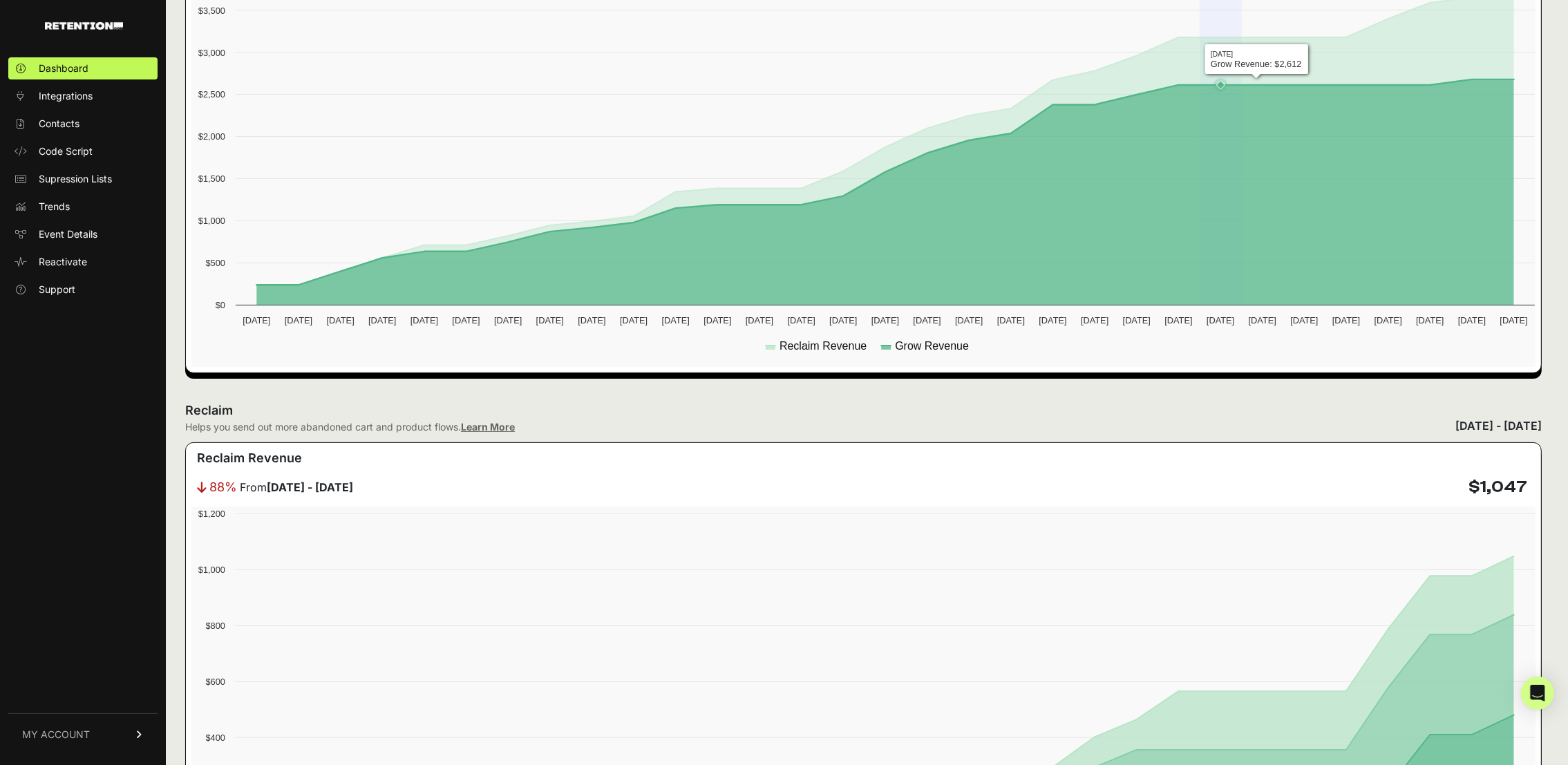
scroll to position [103, 0]
